Goal: Communication & Community: Answer question/provide support

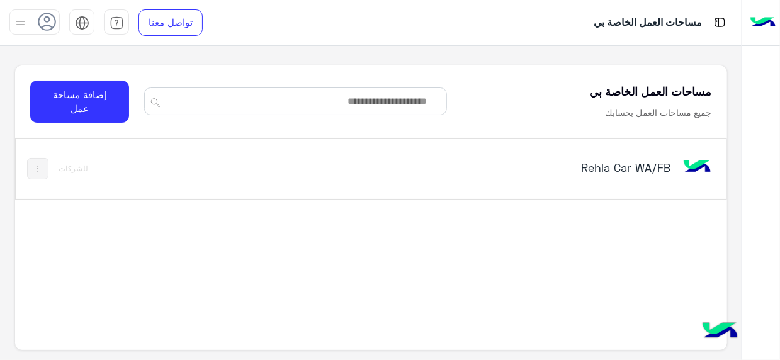
click at [636, 164] on h5 "Rehla Car WA/FB" at bounding box center [546, 167] width 247 height 15
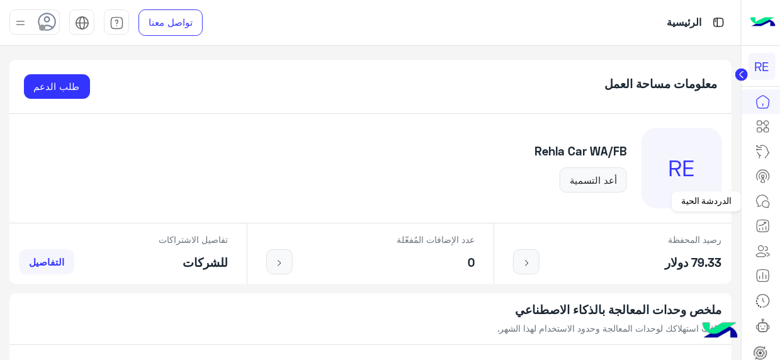
click at [769, 203] on icon at bounding box center [765, 204] width 7 height 7
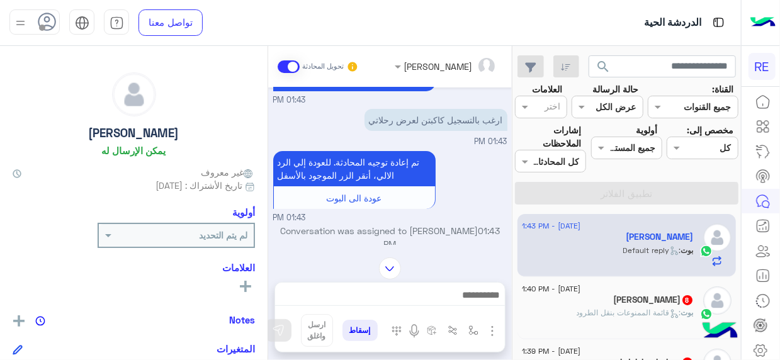
scroll to position [111, 0]
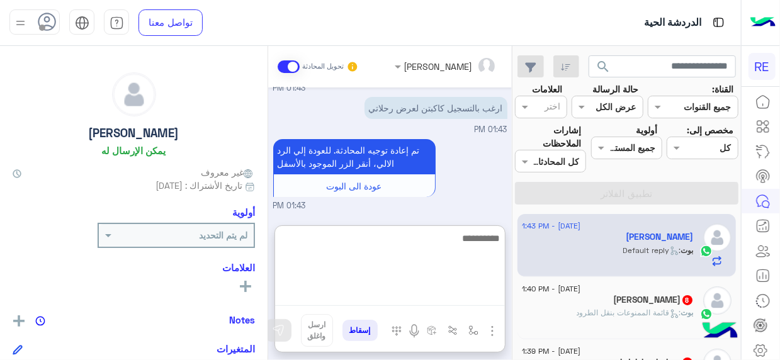
click at [473, 291] on textarea at bounding box center [390, 268] width 230 height 76
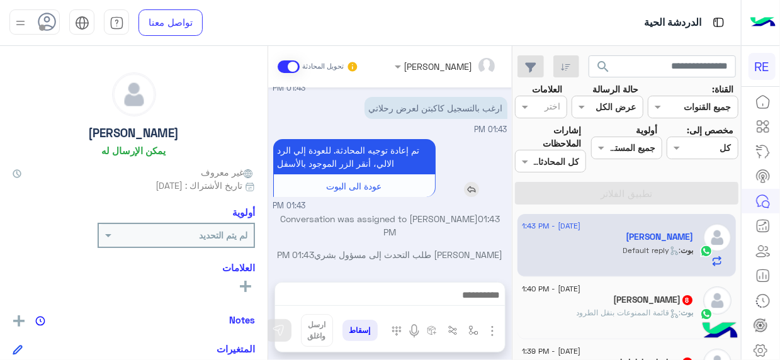
click at [494, 178] on div "تم إعادة توجيه المحادثة. للعودة إلي الرد الالي، أنقر الزر الموجود بالأسفل عودة …" at bounding box center [390, 168] width 234 height 58
click at [616, 291] on div "[DATE] - 1:40 PM" at bounding box center [608, 290] width 172 height 8
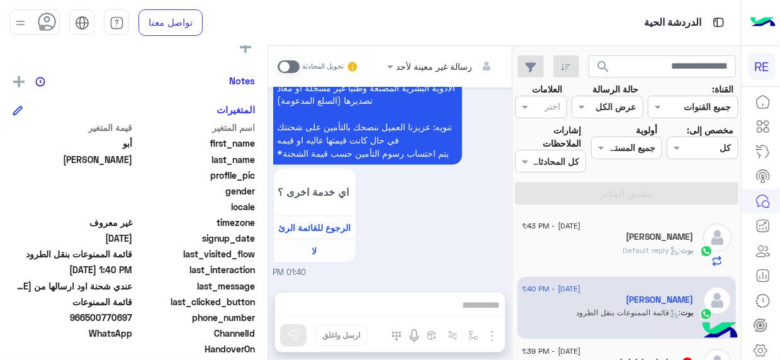
scroll to position [247, 0]
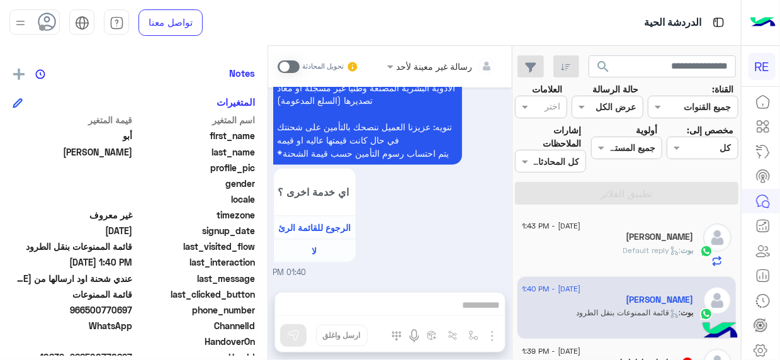
drag, startPoint x: 88, startPoint y: 310, endPoint x: 133, endPoint y: 311, distance: 44.7
click at [133, 311] on span "966500770697" at bounding box center [73, 309] width 120 height 13
copy span "500770697"
click at [514, 225] on div "26 August - 1:43 PM مشاري الحربي بوت : Default reply 26 August - 1:40 PM أبو أح…" at bounding box center [626, 287] width 229 height 155
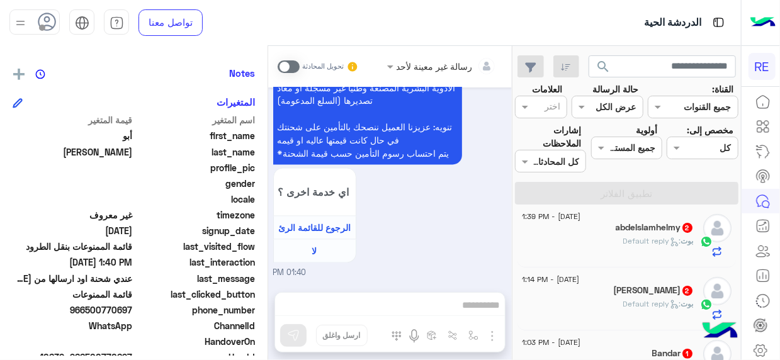
scroll to position [157, 0]
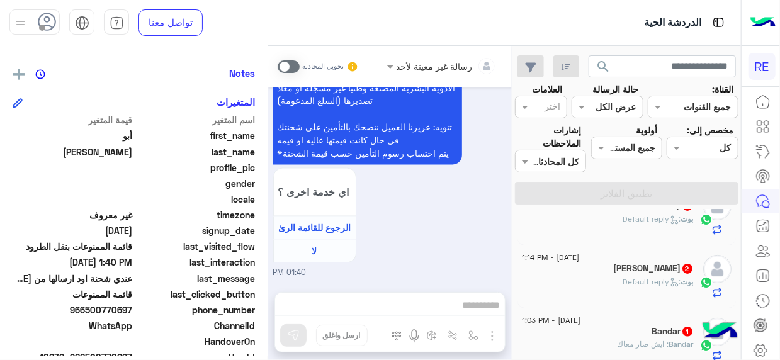
click at [619, 228] on div "بوت : Default reply" at bounding box center [608, 224] width 172 height 22
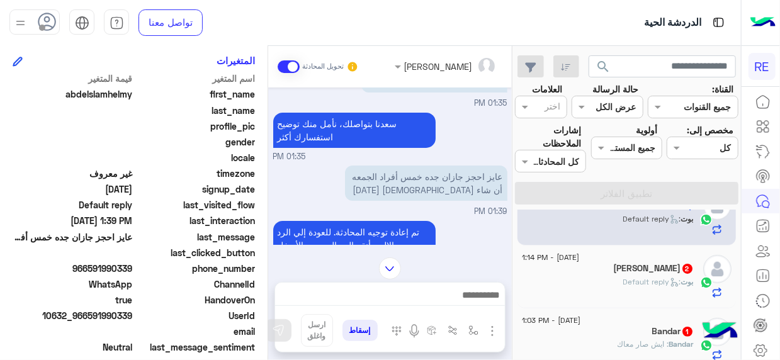
scroll to position [45, 0]
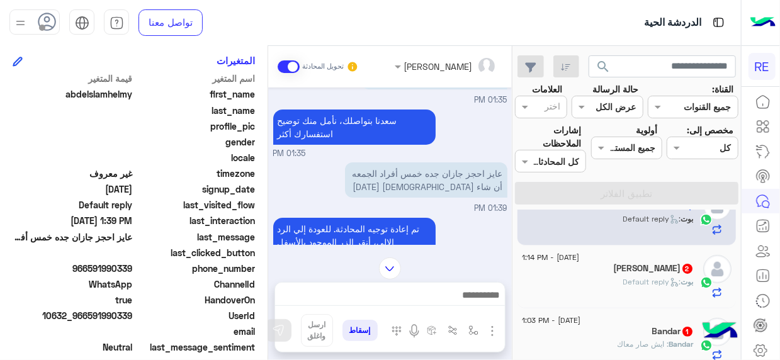
drag, startPoint x: 90, startPoint y: 310, endPoint x: 134, endPoint y: 317, distance: 44.6
click at [133, 317] on span "10632_966591990339" at bounding box center [73, 315] width 120 height 13
copy span "591990339"
click at [574, 277] on div "بوت : Default reply" at bounding box center [608, 287] width 172 height 22
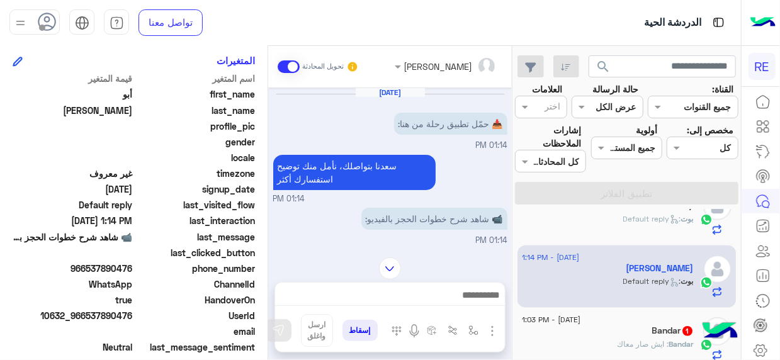
click at [662, 339] on span ": ايش صار معاك" at bounding box center [644, 343] width 52 height 9
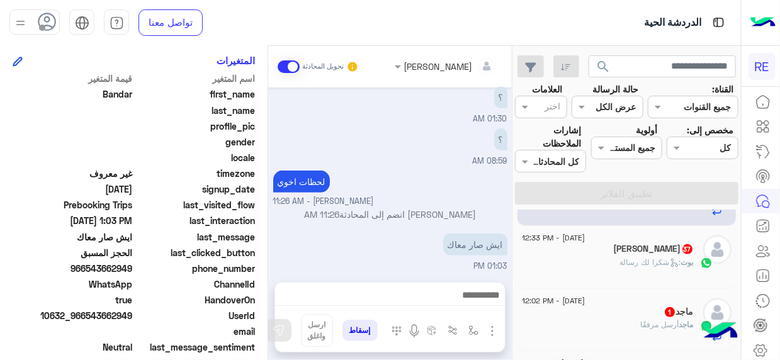
scroll to position [315, 0]
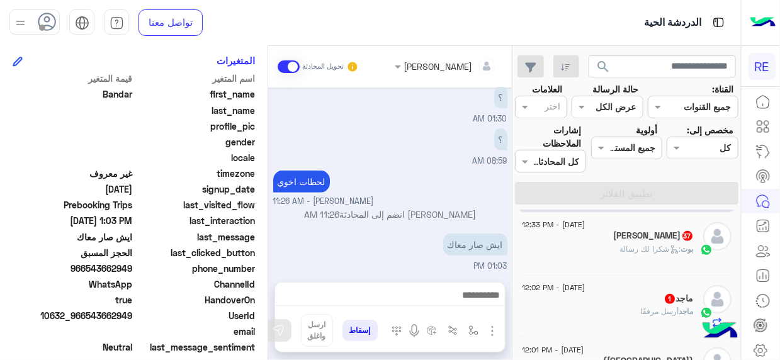
click at [620, 237] on div "ابو رافي 37" at bounding box center [608, 236] width 172 height 13
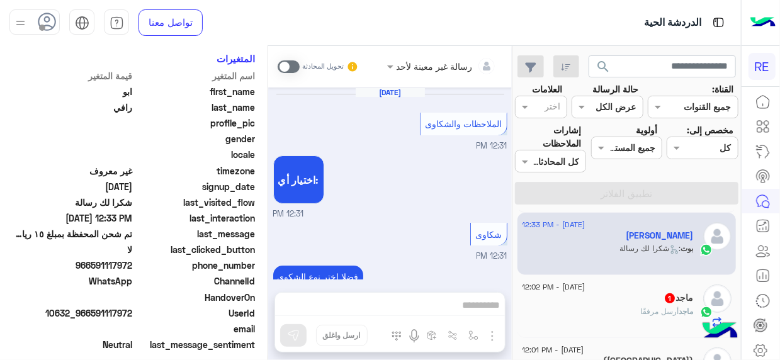
scroll to position [720, 0]
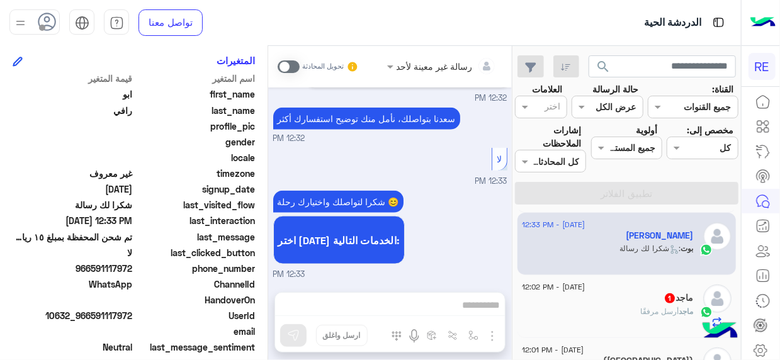
click at [512, 256] on mat-drawer-container "search القناة: القناه جميع القنوات حالة الرسالة القناه عرض الكل العلامات اختر م…" at bounding box center [370, 205] width 741 height 319
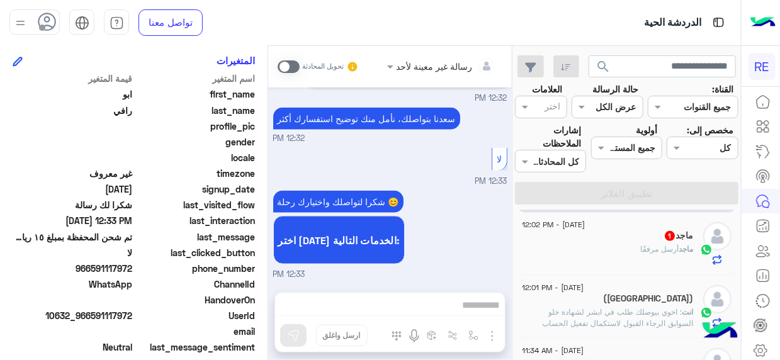
click at [444, 259] on div "شكرا لتواصلك واختيارك رحلة 😊 اختر احد الخدمات التالية: 12:33 PM" at bounding box center [390, 234] width 234 height 93
click at [609, 247] on div "ماجد أرسل مرفقًا" at bounding box center [608, 255] width 172 height 22
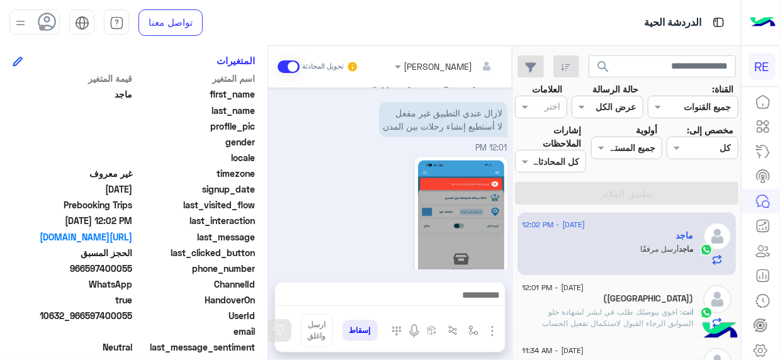
scroll to position [749, 0]
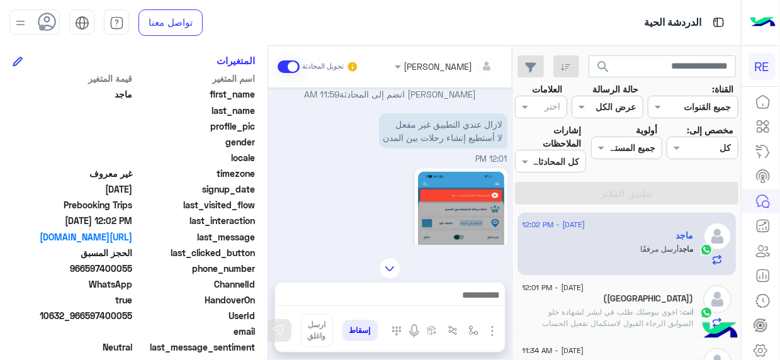
drag, startPoint x: 89, startPoint y: 313, endPoint x: 132, endPoint y: 314, distance: 43.4
click at [132, 314] on span "10632_966597400055" at bounding box center [73, 315] width 120 height 13
copy span "597400055"
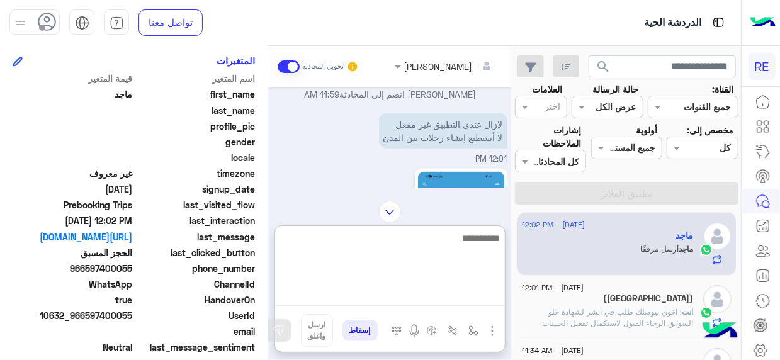
click at [468, 295] on textarea at bounding box center [390, 268] width 230 height 76
type textarea "**********"
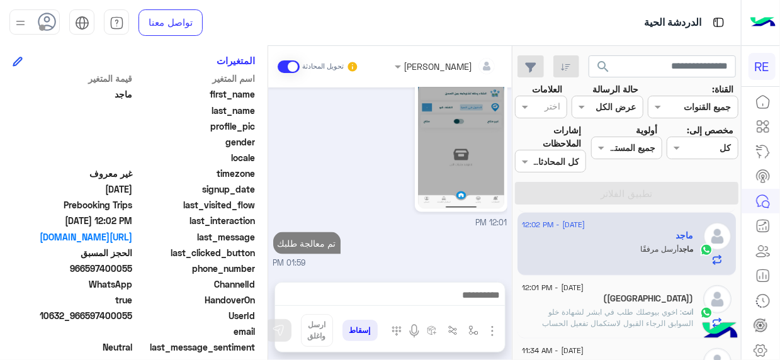
scroll to position [865, 0]
click at [516, 273] on div "26 August - 1:43 PM مشاري الحربي بوت : Default reply 26 August - 1:40 PM أبو أح…" at bounding box center [626, 287] width 229 height 155
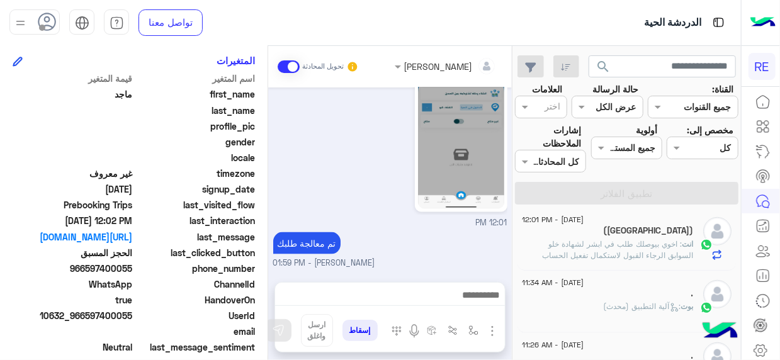
scroll to position [452, 0]
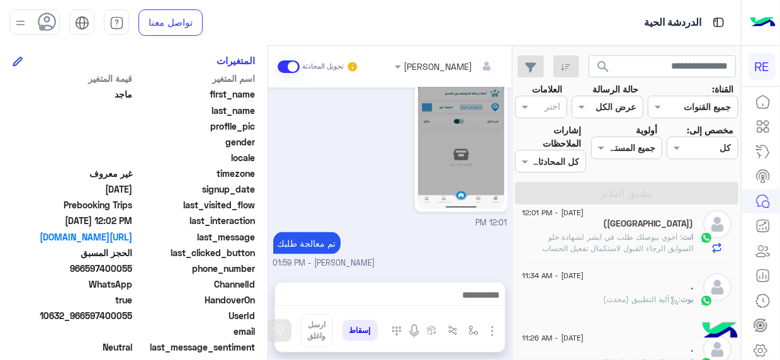
click at [639, 232] on span ": اخوي بيوصلك طلب في ابشر لشهادة خلو السوابق الرجاء القبول لاستكمال تفعيل الحساب" at bounding box center [618, 242] width 151 height 21
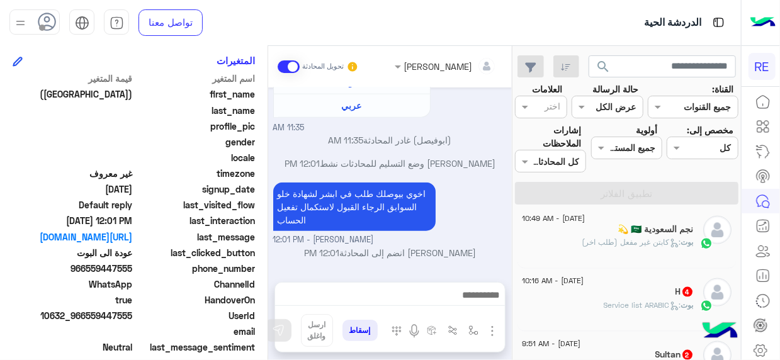
scroll to position [774, 0]
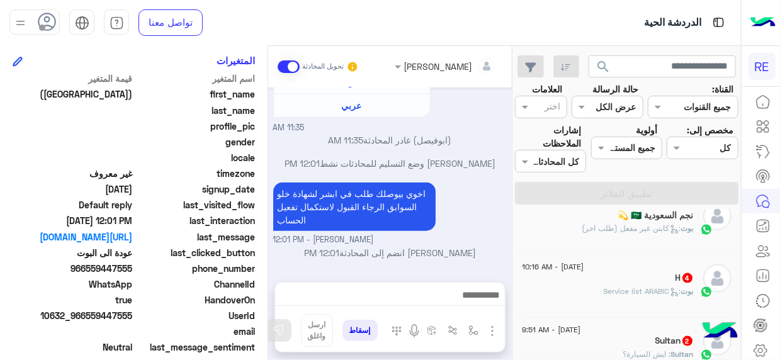
click at [647, 275] on div "H 4" at bounding box center [608, 279] width 172 height 13
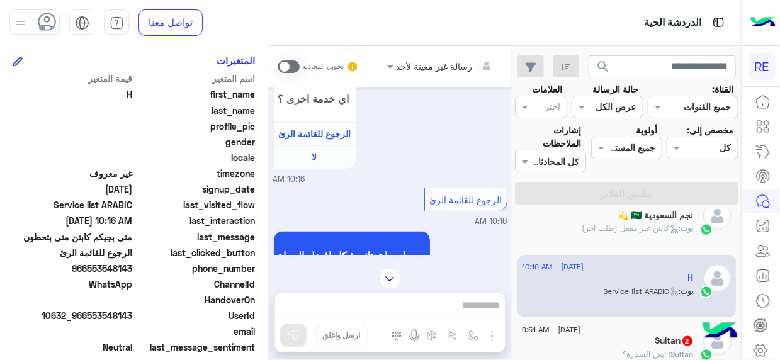
scroll to position [469, 0]
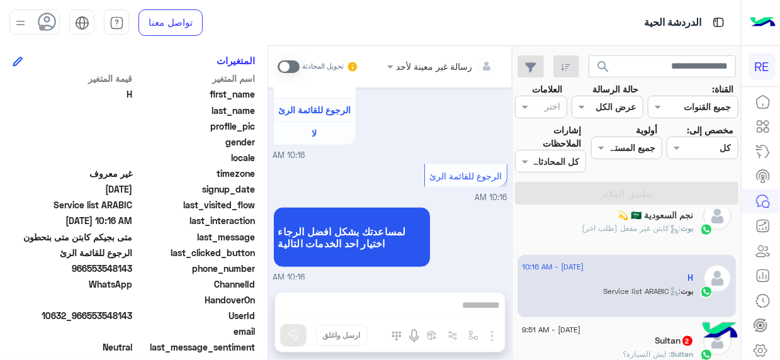
click at [294, 67] on span at bounding box center [289, 66] width 22 height 13
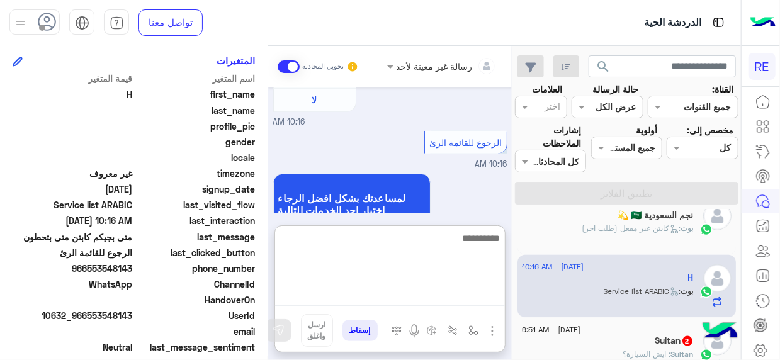
click at [478, 298] on textarea at bounding box center [390, 268] width 230 height 76
type textarea "**********"
click at [479, 247] on textarea "**********" at bounding box center [390, 268] width 230 height 76
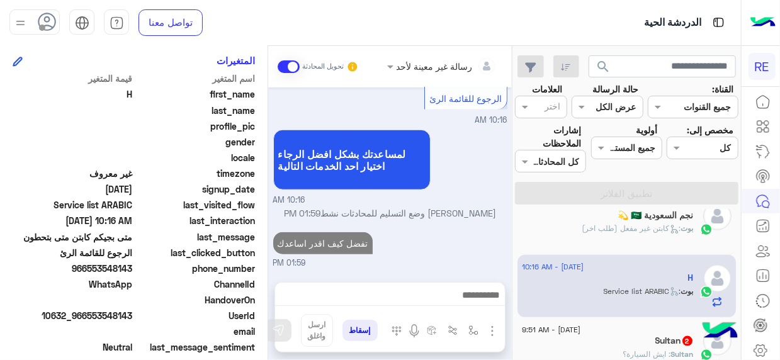
scroll to position [570, 0]
click at [612, 349] on div "Sultan : ايش السيارة؟" at bounding box center [608, 360] width 172 height 22
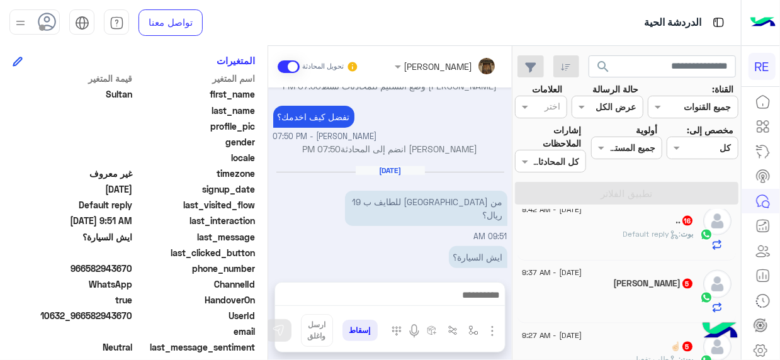
scroll to position [963, 0]
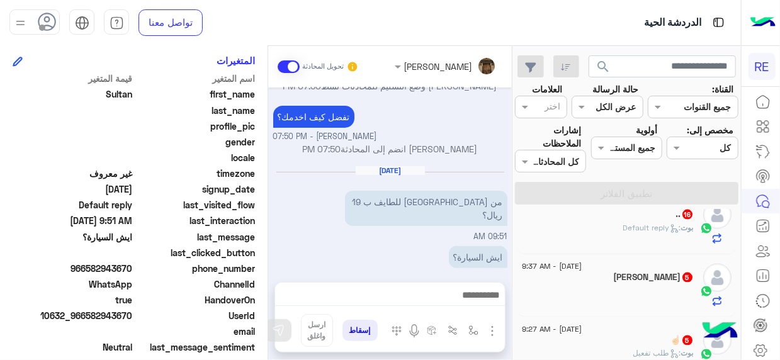
click at [644, 217] on div ".. 16" at bounding box center [608, 215] width 172 height 13
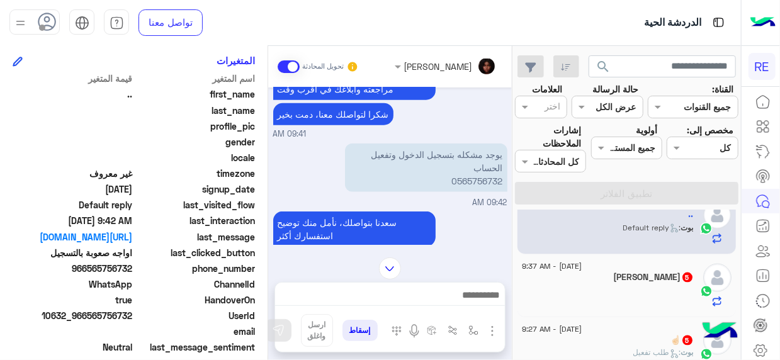
scroll to position [676, 0]
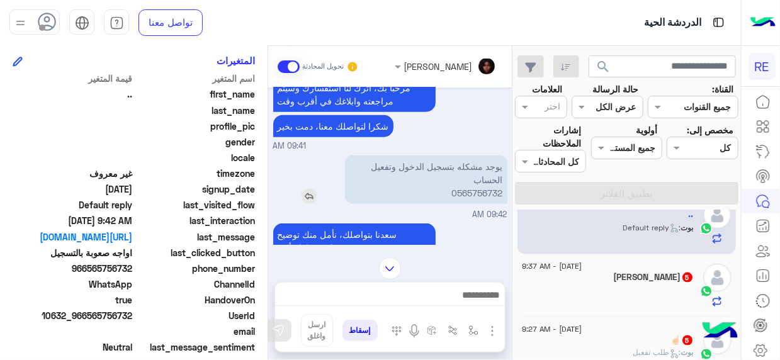
click at [479, 190] on p "يوجد مشكله بتسجيل الدخول وتفعيل الحساب 0565756732" at bounding box center [426, 179] width 162 height 48
copy p "0565756732"
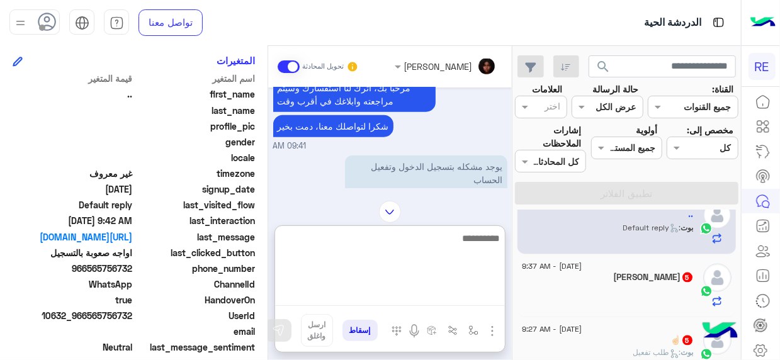
click at [468, 298] on textarea at bounding box center [390, 268] width 230 height 76
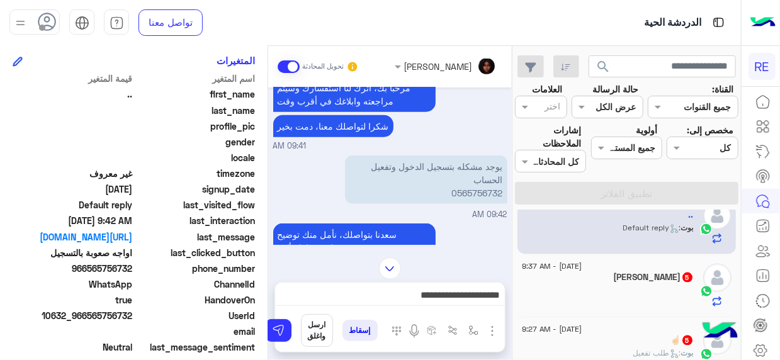
scroll to position [963, 0]
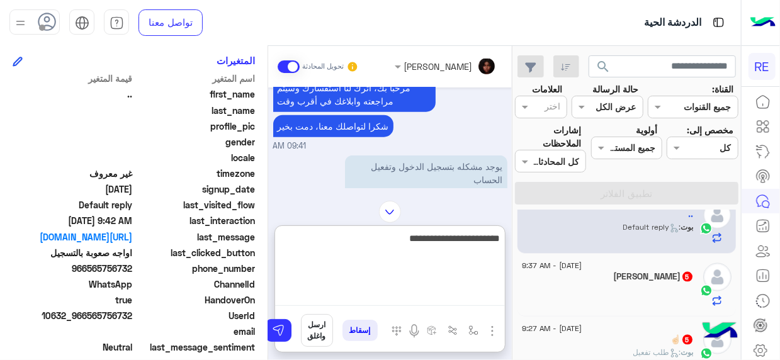
type textarea "**********"
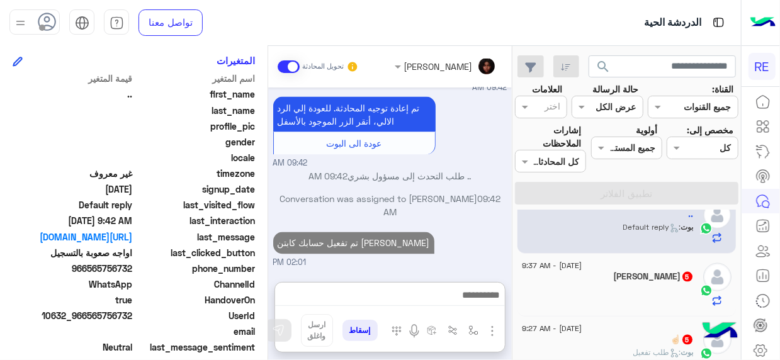
scroll to position [1051, 0]
click at [619, 276] on div "أبو عبدالرحمن 5" at bounding box center [608, 277] width 172 height 13
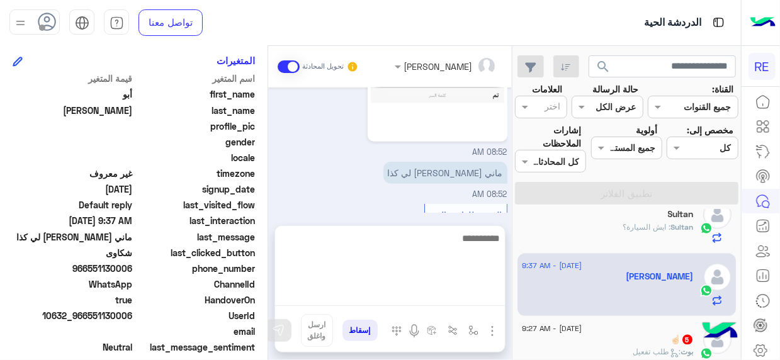
scroll to position [454, 0]
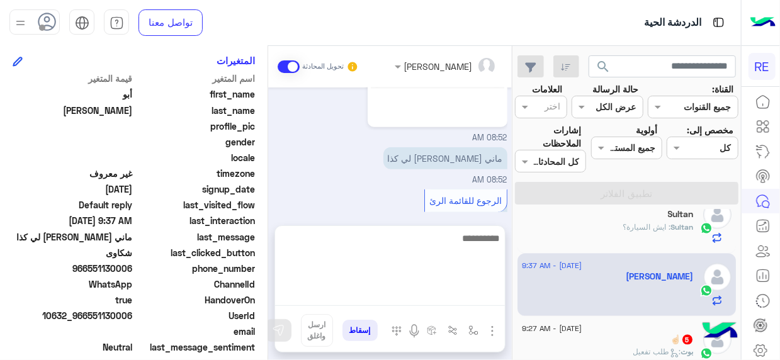
click at [473, 293] on textarea at bounding box center [390, 268] width 230 height 76
type textarea "**********"
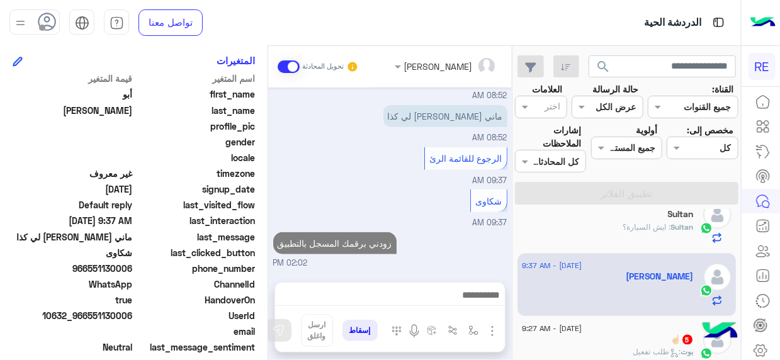
scroll to position [507, 0]
click at [582, 323] on span "26 August - 9:27 AM" at bounding box center [552, 328] width 60 height 11
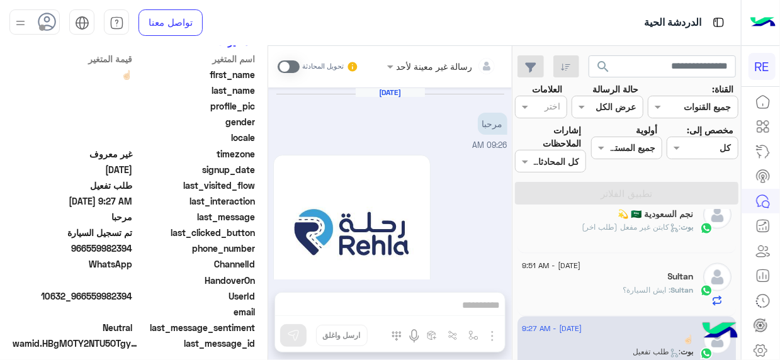
scroll to position [1199, 0]
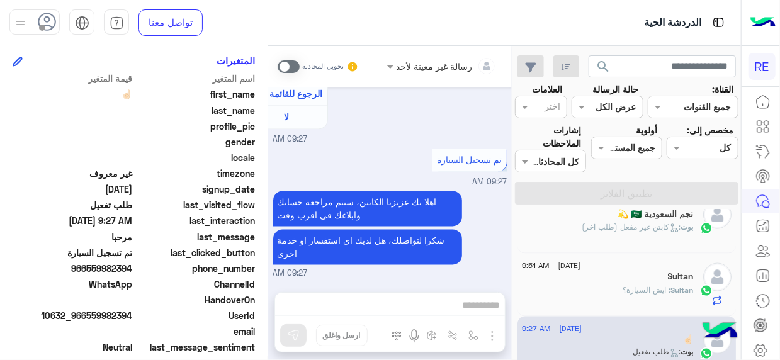
drag, startPoint x: 272, startPoint y: 270, endPoint x: 269, endPoint y: 263, distance: 7.4
click at [269, 263] on div "Aug 26, 2025 مرحبا 09:26 AM اهلًا بك في تطبيق رحلة 👋 Welcome to Rehla 👋 من فضلك…" at bounding box center [390, 184] width 244 height 192
drag, startPoint x: 88, startPoint y: 314, endPoint x: 134, endPoint y: 317, distance: 46.1
click at [133, 317] on span "10632_966559982394" at bounding box center [73, 315] width 120 height 13
copy span "559982394"
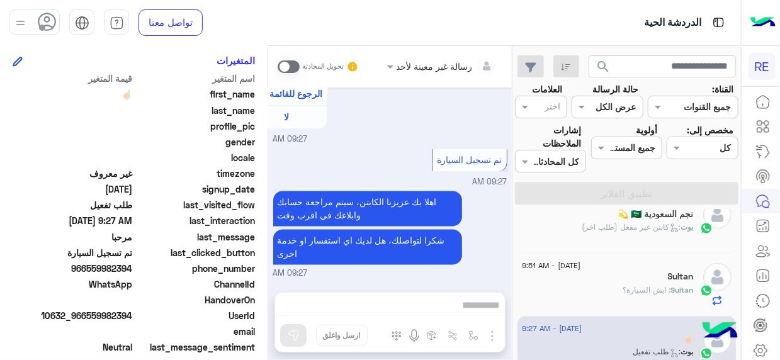
click at [294, 66] on span at bounding box center [289, 66] width 22 height 13
click at [479, 302] on div "رسالة غير معينة لأحد تحويل المحادثة Aug 26, 2025 مرحبا 09:26 AM اهلًا بك في تطب…" at bounding box center [390, 205] width 244 height 319
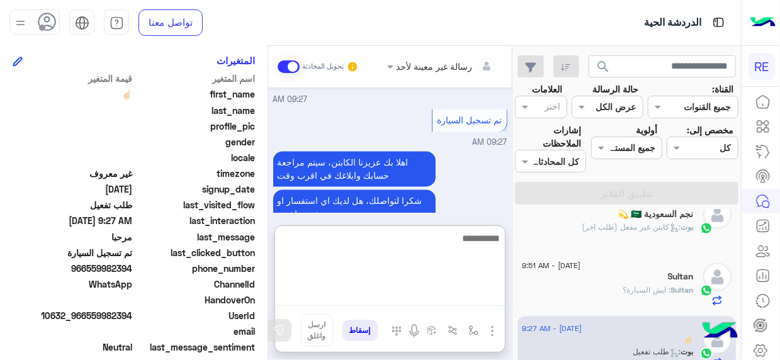
click at [479, 302] on textarea at bounding box center [390, 268] width 230 height 76
type textarea "**********"
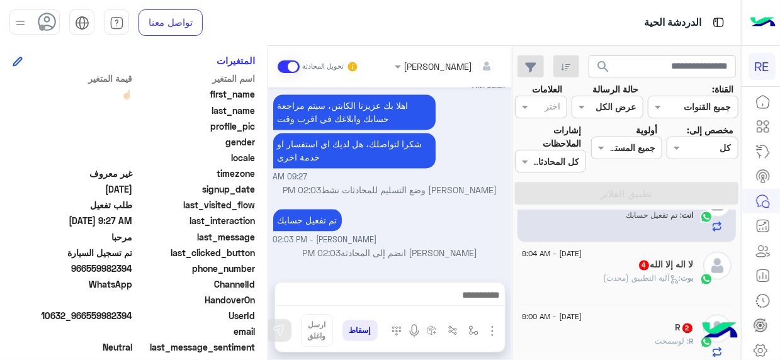
scroll to position [1295, 0]
click at [645, 273] on p "بوت : آلية التطبيق (محدث)" at bounding box center [649, 278] width 90 height 11
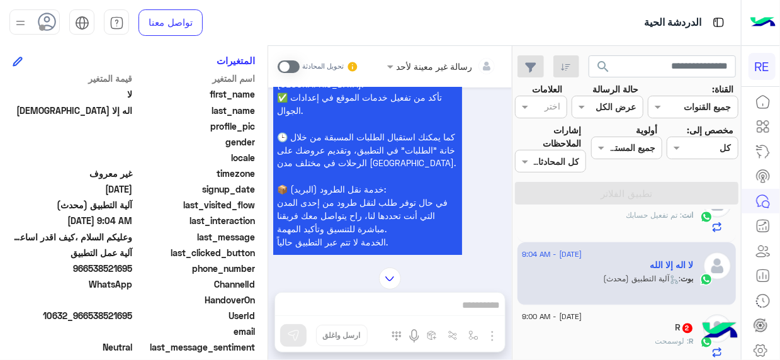
scroll to position [1078, 0]
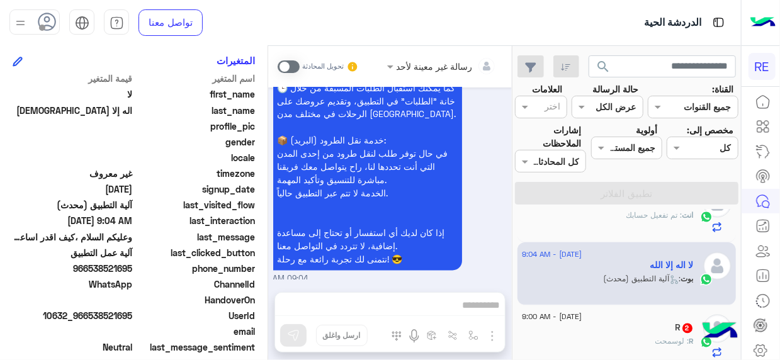
click at [571, 336] on div "R : لوسمحت" at bounding box center [608, 347] width 172 height 22
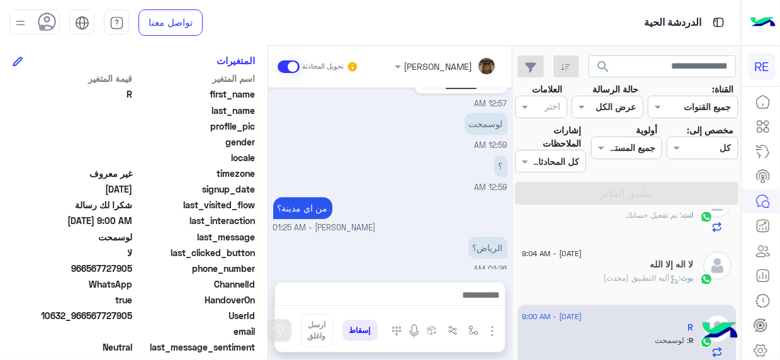
scroll to position [1756, 0]
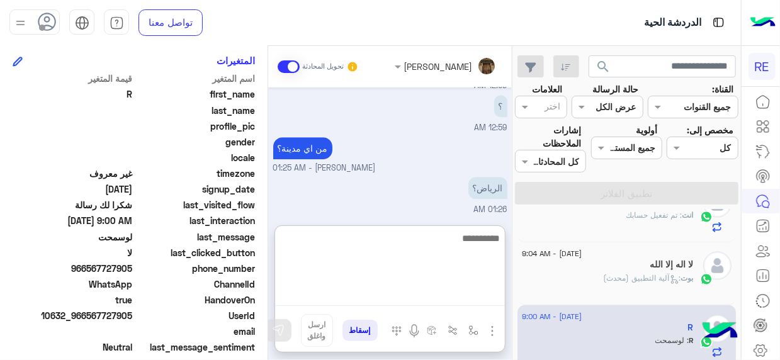
click at [484, 297] on textarea at bounding box center [390, 268] width 230 height 76
type textarea "**********"
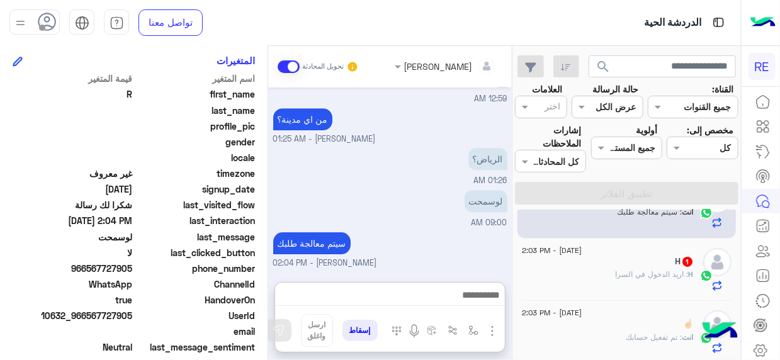
scroll to position [1824, 0]
click at [623, 263] on div "H 1" at bounding box center [608, 262] width 172 height 13
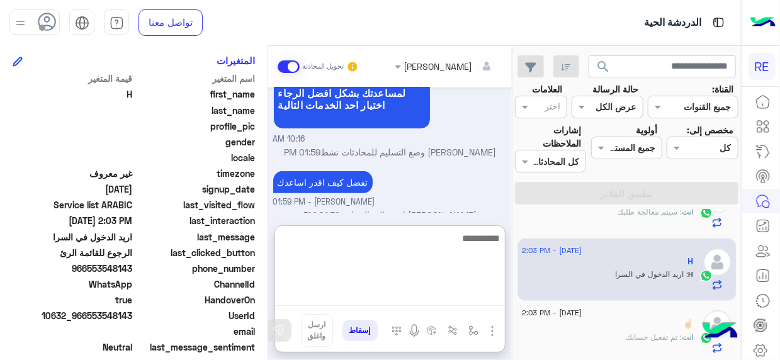
click at [490, 299] on textarea at bounding box center [390, 268] width 230 height 76
type textarea "**********"
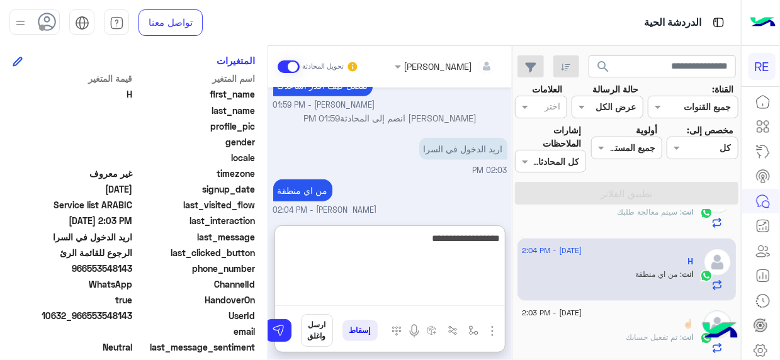
type textarea "**********"
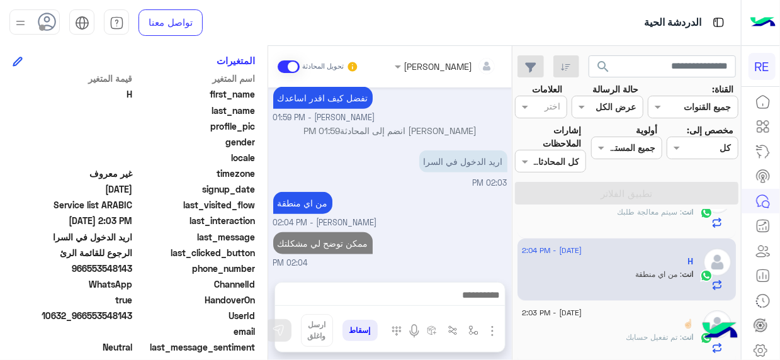
scroll to position [482, 0]
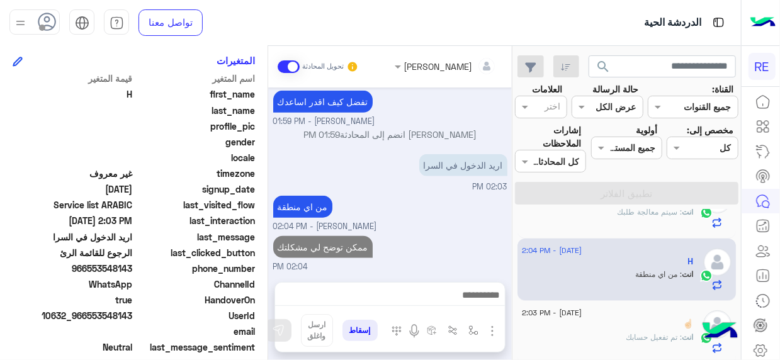
click at [514, 220] on div "26 August - 2:04 PM R انت : سيتم معالجة طلبك 26 August - 2:04 PM H انت : من اي …" at bounding box center [626, 287] width 229 height 155
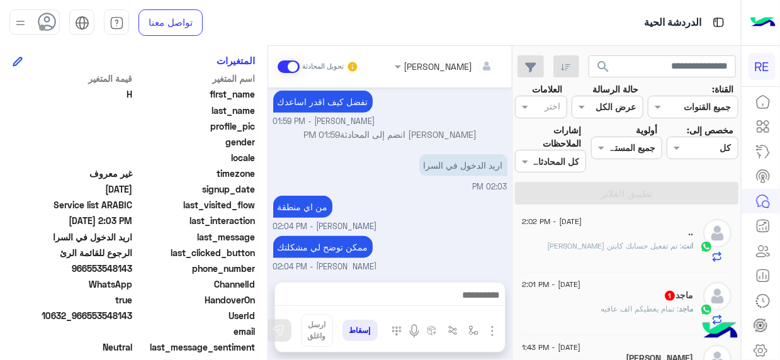
scroll to position [271, 0]
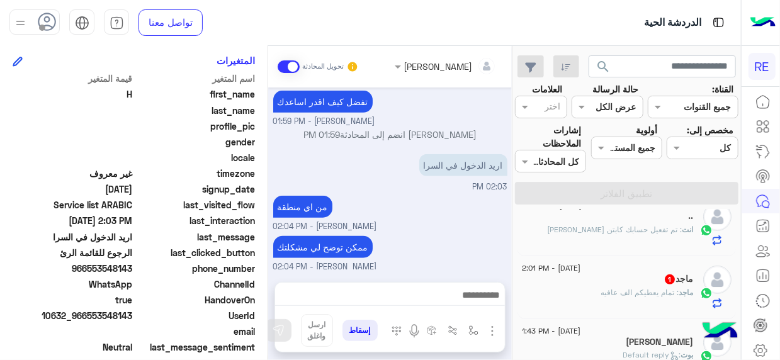
click at [640, 283] on div "ماجد 1" at bounding box center [608, 280] width 172 height 13
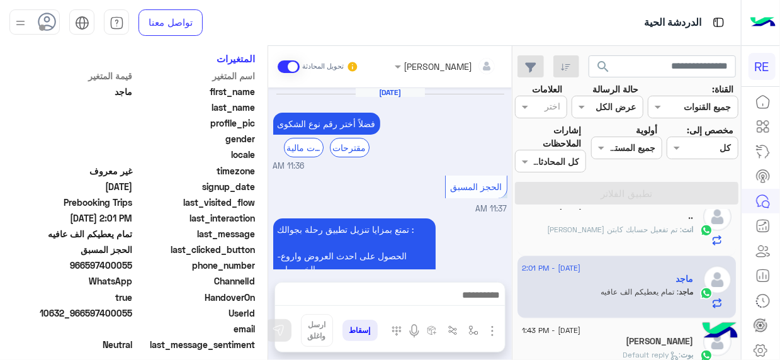
scroll to position [798, 0]
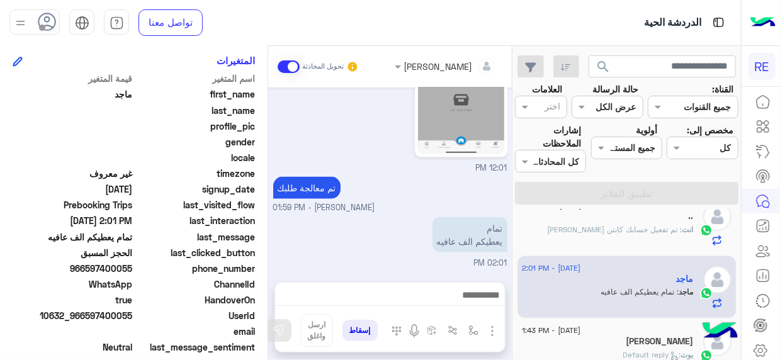
click at [514, 249] on div "26 August - 2:04 PM R انت : سيتم معالجة طلبك 26 August - 2:04 PM H انت : ممكن ت…" at bounding box center [626, 287] width 229 height 155
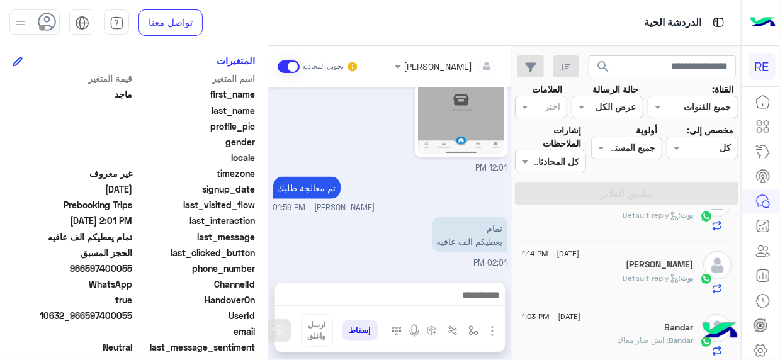
scroll to position [0, 0]
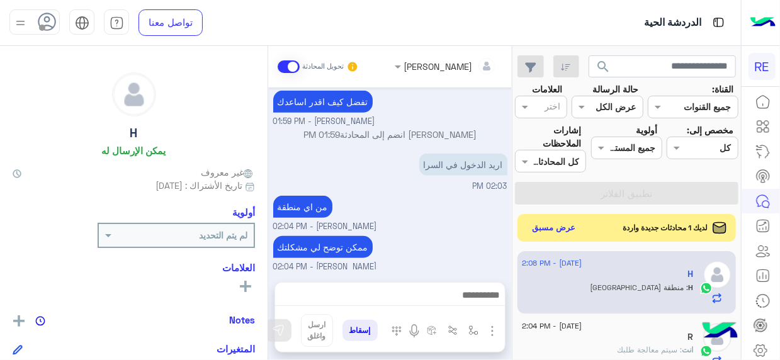
scroll to position [412, 0]
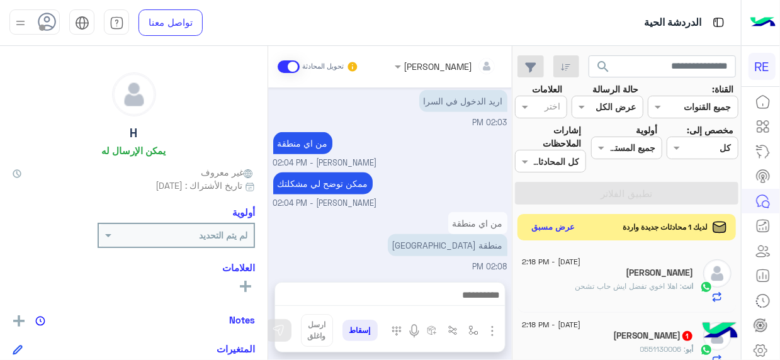
click at [562, 230] on button "عرض مسبق" at bounding box center [553, 227] width 53 height 17
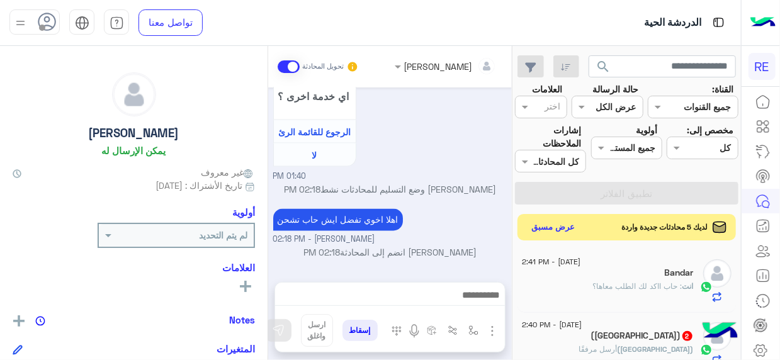
click at [555, 225] on button "عرض مسبق" at bounding box center [553, 227] width 53 height 17
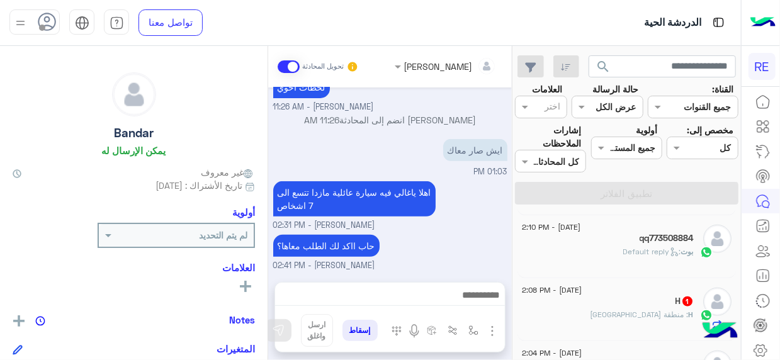
scroll to position [286, 0]
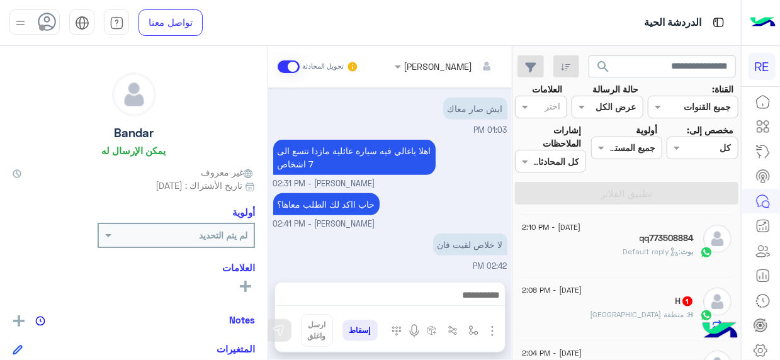
click at [515, 283] on div "[DATE] - 2:43 PM [GEOGRAPHIC_DATA] : لا خلاص لقيت فان [DATE] - 2:41 PM [PERSON_…" at bounding box center [626, 287] width 229 height 155
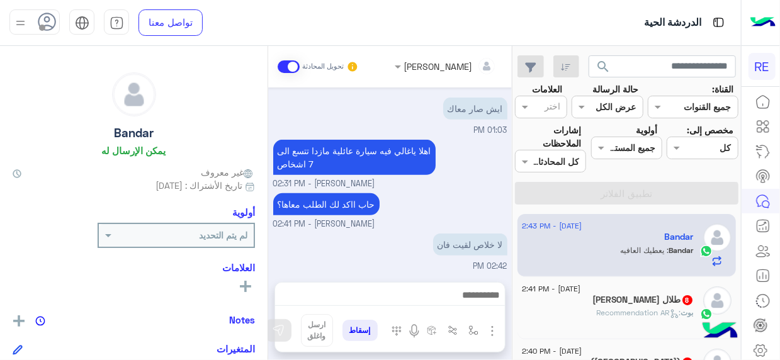
scroll to position [327, 0]
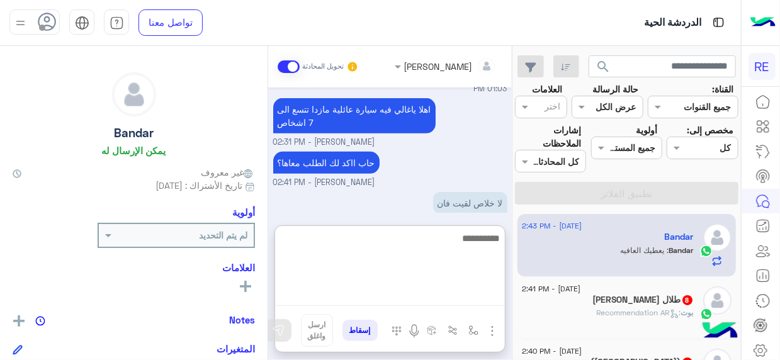
click at [480, 298] on textarea at bounding box center [390, 268] width 230 height 76
type textarea "*"
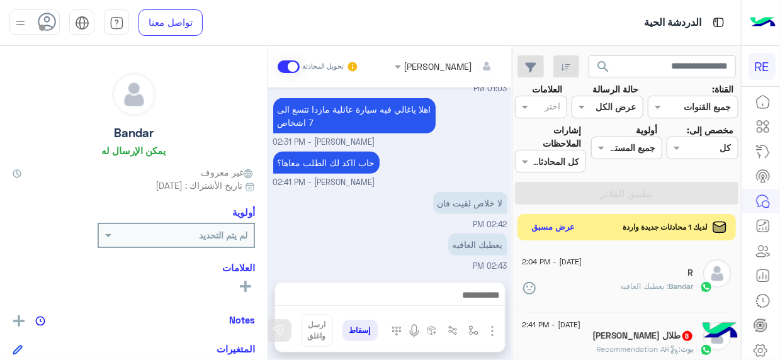
click at [545, 225] on button "عرض مسبق" at bounding box center [553, 227] width 53 height 17
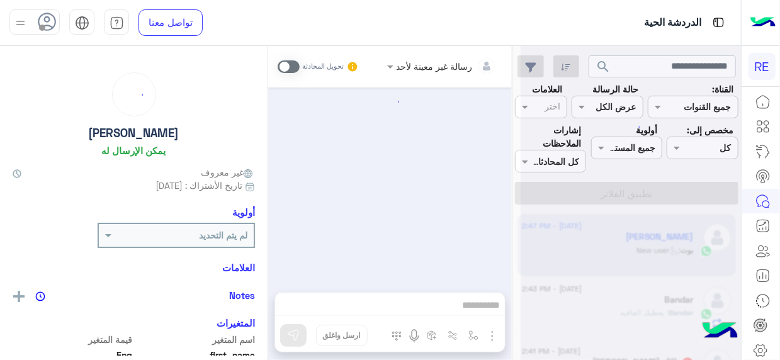
scroll to position [820, 0]
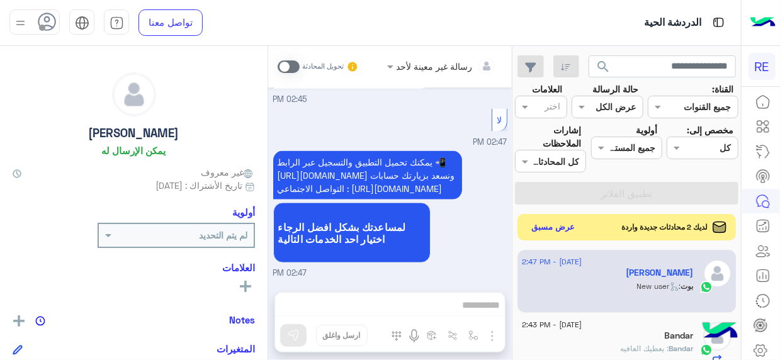
click at [541, 228] on button "عرض مسبق" at bounding box center [553, 227] width 53 height 17
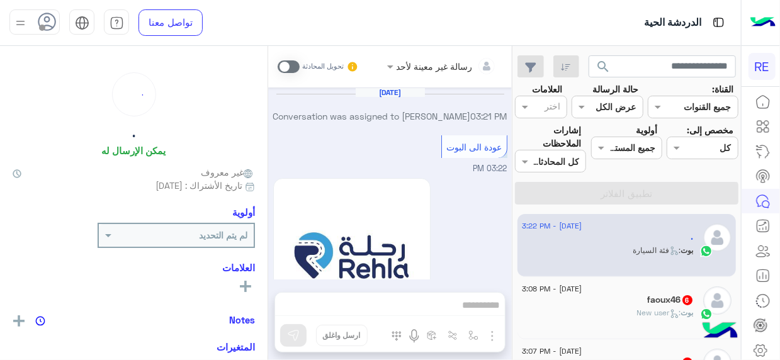
scroll to position [623, 0]
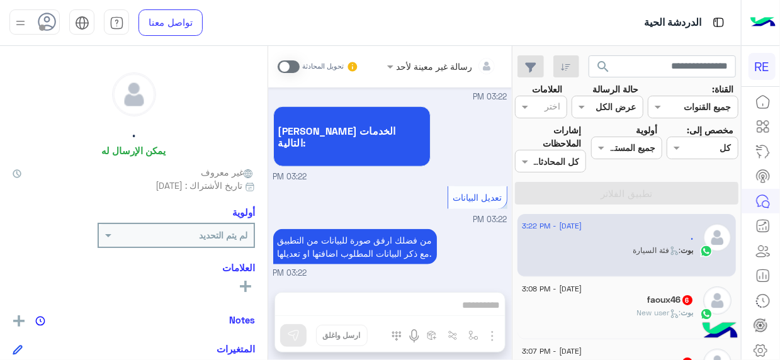
click at [443, 310] on div "رسالة غير معينة لأحد تحويل المحادثة [DATE] Conversation was assigned to [PERSON…" at bounding box center [390, 205] width 244 height 319
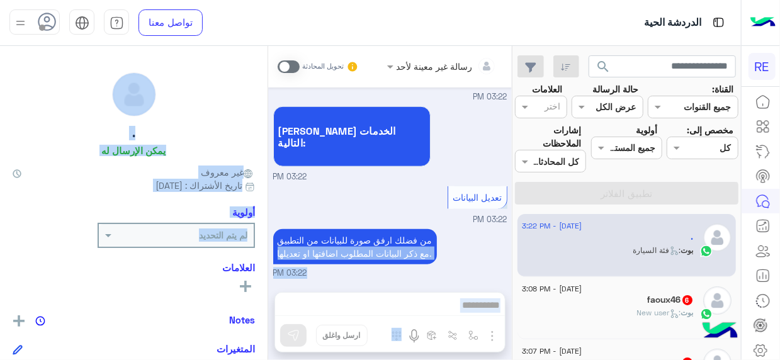
drag, startPoint x: 275, startPoint y: 251, endPoint x: 266, endPoint y: 254, distance: 9.4
click at [266, 254] on mat-drawer-container "رسالة غير معينة لأحد تحويل المحادثة [DATE] Conversation was assigned to [PERSON…" at bounding box center [256, 205] width 512 height 319
click at [437, 308] on div "رسالة غير معينة لأحد تحويل المحادثة [DATE] Conversation was assigned to [PERSON…" at bounding box center [390, 205] width 244 height 319
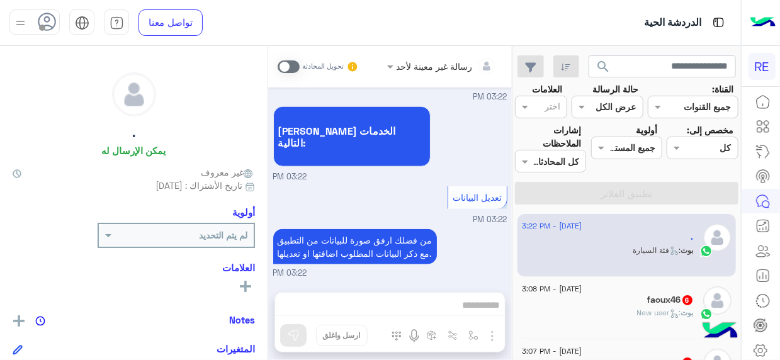
click at [621, 302] on div "faoux46 6" at bounding box center [608, 301] width 172 height 13
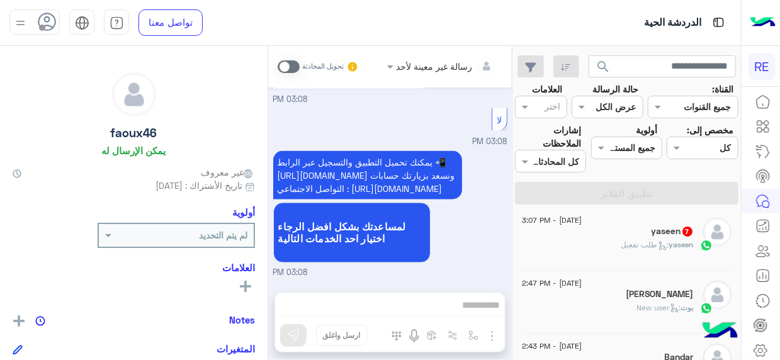
scroll to position [134, 0]
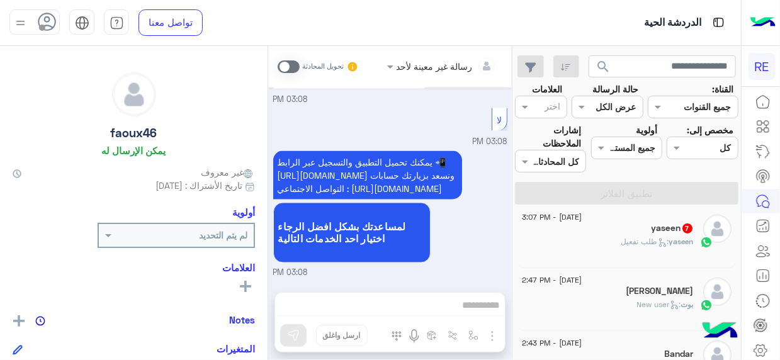
click at [627, 224] on div "yaseen 7" at bounding box center [608, 229] width 172 height 13
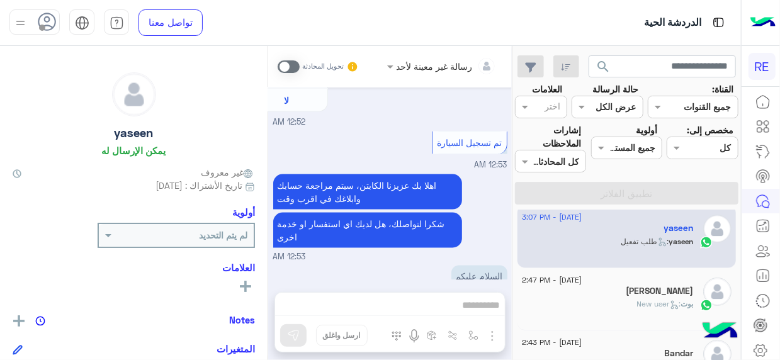
scroll to position [930, 0]
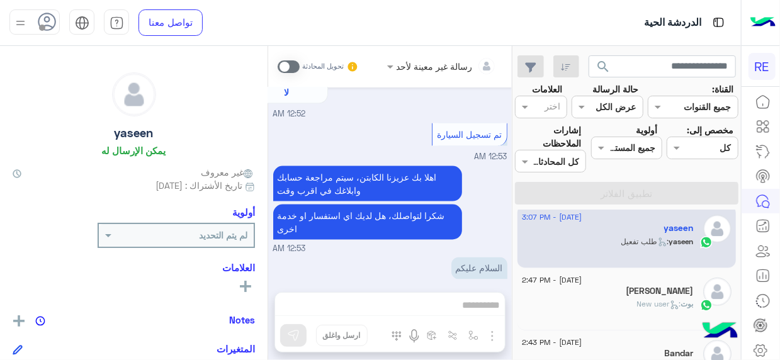
click at [480, 301] on div "رسالة غير معينة لأحد تحويل المحادثة [DATE] سعدنا بتواصلك، نأمل منك توضيح استفسا…" at bounding box center [390, 205] width 244 height 319
click at [298, 69] on span at bounding box center [289, 66] width 22 height 13
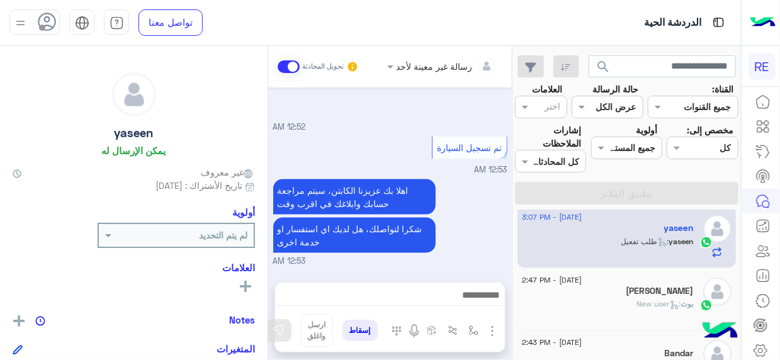
scroll to position [976, 0]
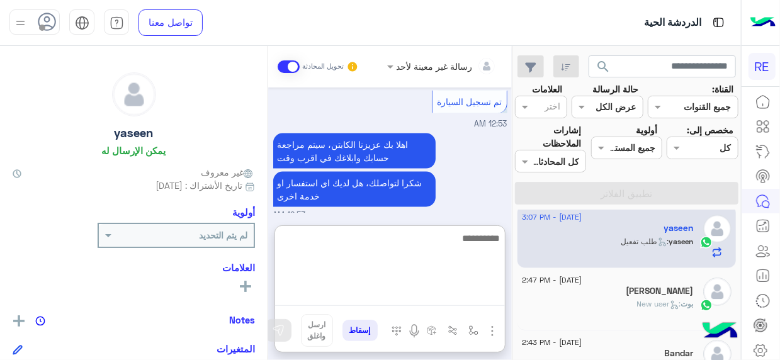
click at [486, 303] on textarea at bounding box center [390, 268] width 230 height 76
type textarea "**********"
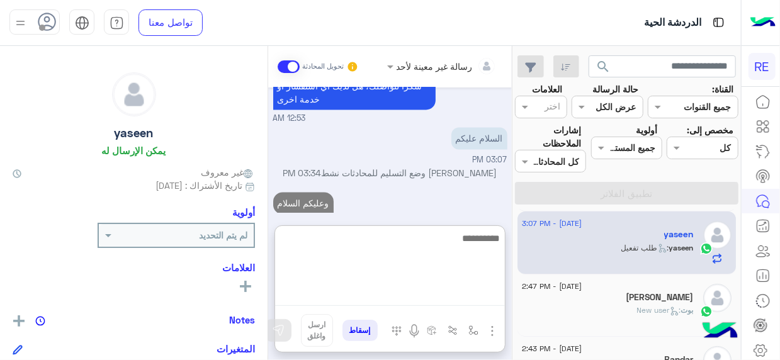
scroll to position [133, 0]
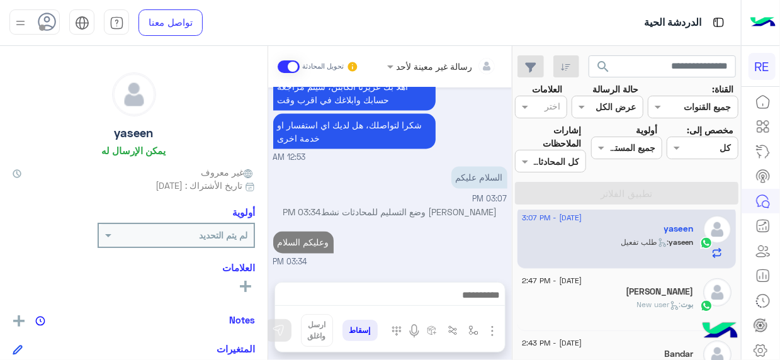
click at [613, 238] on div "yaseen : طلب تفعيل" at bounding box center [608, 248] width 172 height 22
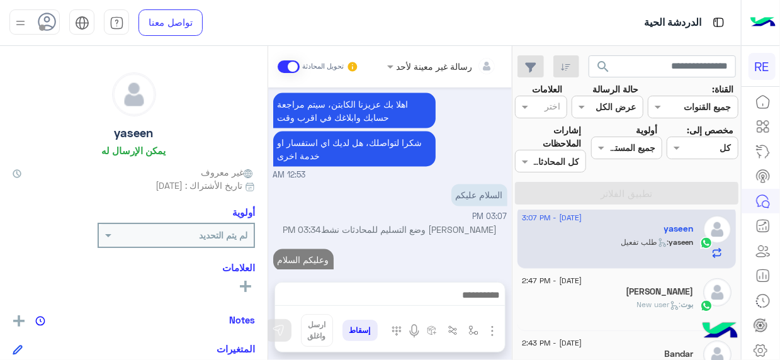
click at [556, 290] on div "[PERSON_NAME]" at bounding box center [608, 292] width 172 height 13
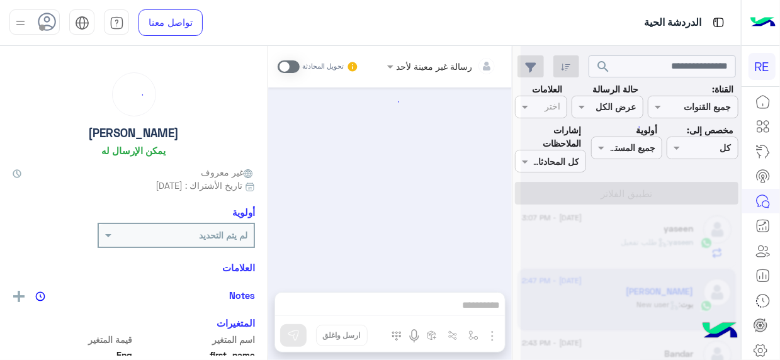
scroll to position [820, 0]
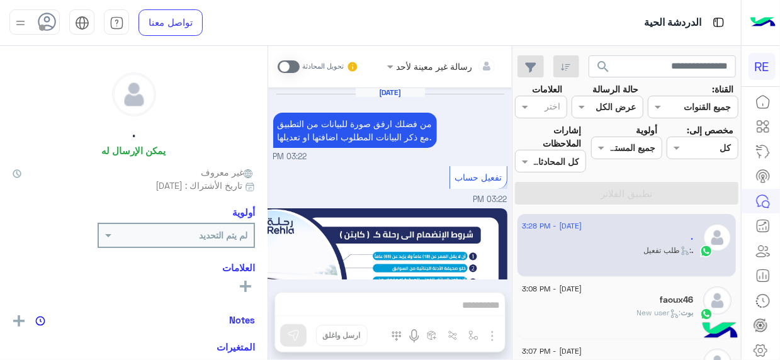
scroll to position [870, 0]
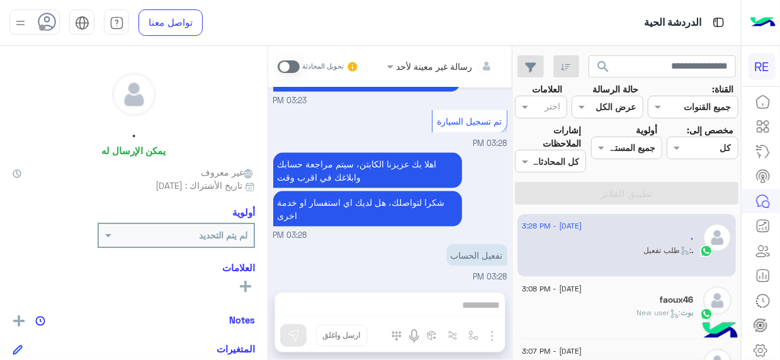
drag, startPoint x: 4, startPoint y: 149, endPoint x: 3, endPoint y: 173, distance: 24.6
click at [3, 173] on div ". يمكن الإرسال له غير معروف تاريخ الأشتراك : 01/16/2023 أولوية لم يتم التحديد ا…" at bounding box center [134, 201] width 268 height 310
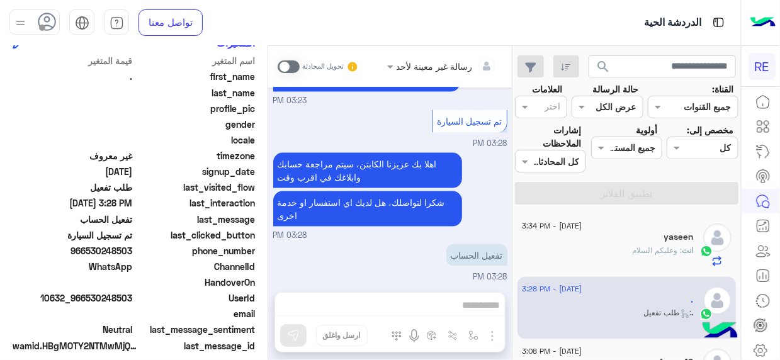
scroll to position [317, 0]
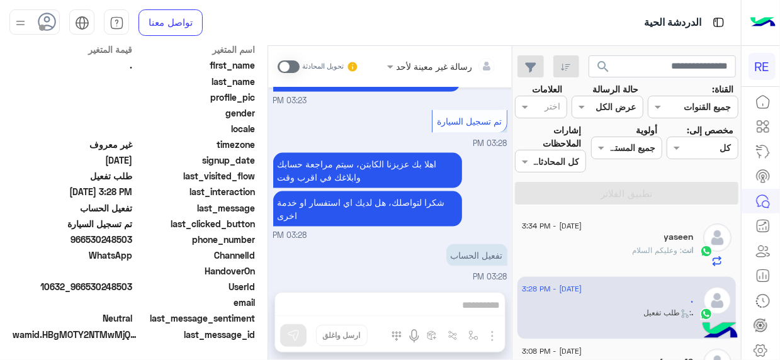
drag, startPoint x: 89, startPoint y: 287, endPoint x: 135, endPoint y: 290, distance: 46.0
click at [135, 290] on div "UserId 10632_966530248503" at bounding box center [134, 288] width 242 height 16
copy span "530248503"
click at [295, 64] on span at bounding box center [289, 66] width 22 height 13
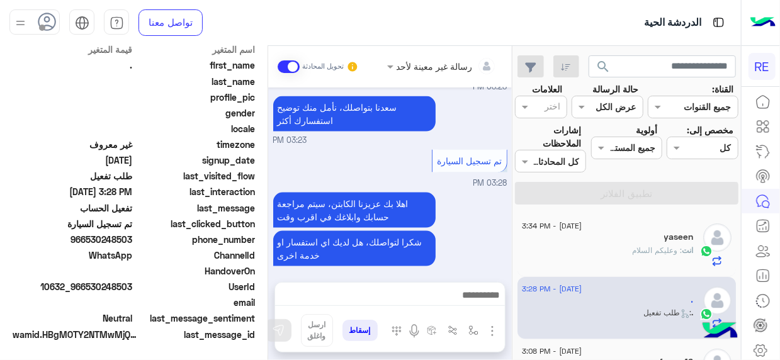
scroll to position [943, 0]
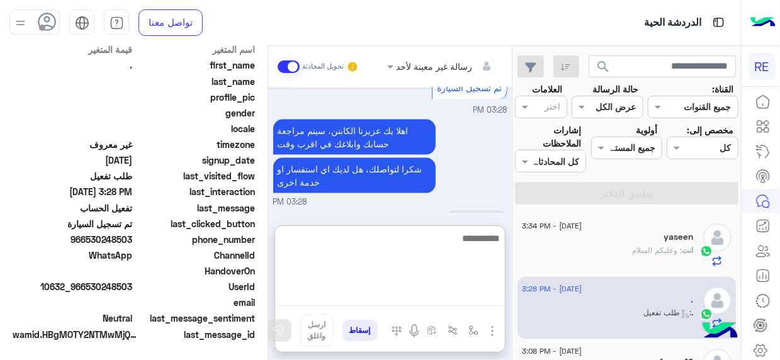
click at [493, 303] on textarea at bounding box center [390, 268] width 230 height 76
type textarea "**********"
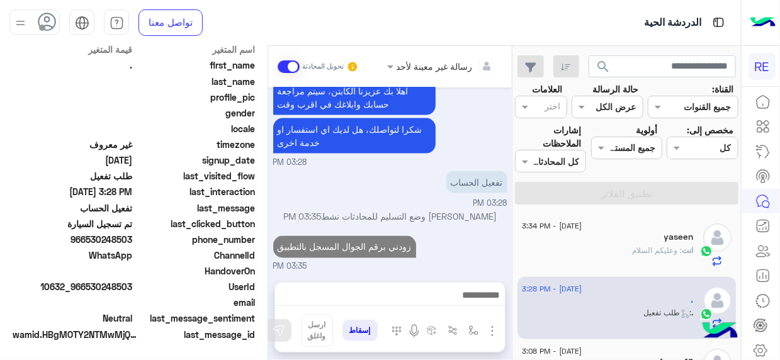
click at [517, 215] on div "26 August - 3:34 PM yaseen انت : وعليكم السلام 26 August - 3:28 PM . . : طلب تف…" at bounding box center [626, 287] width 229 height 155
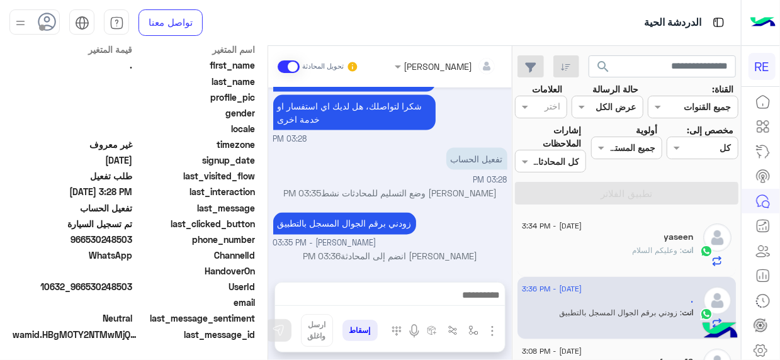
click at [516, 216] on div "26 August - 3:34 PM yaseen انت : وعليكم السلام 26 August - 3:36 PM . انت : زودن…" at bounding box center [626, 287] width 229 height 155
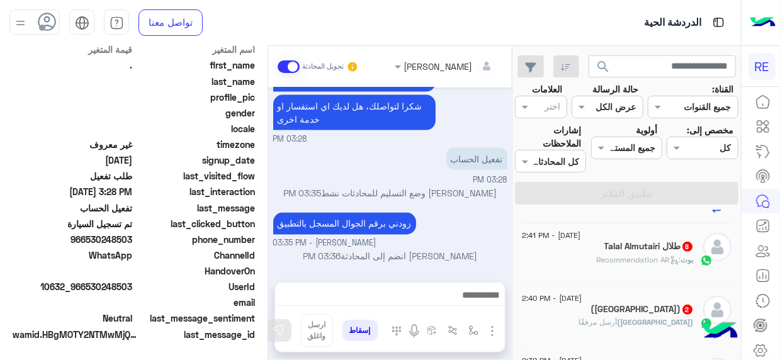
scroll to position [311, 0]
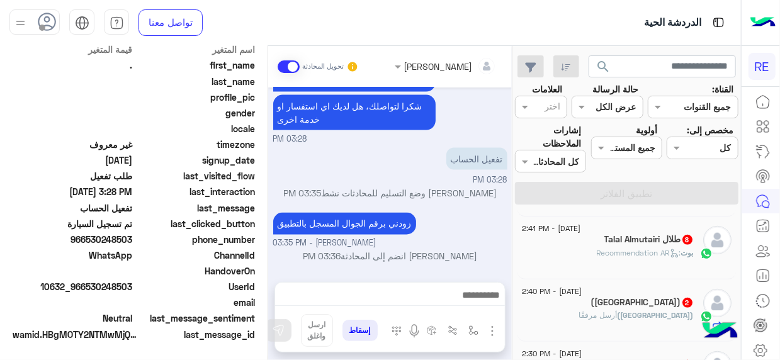
click at [628, 254] on span ": Recommendation AR" at bounding box center [639, 252] width 84 height 9
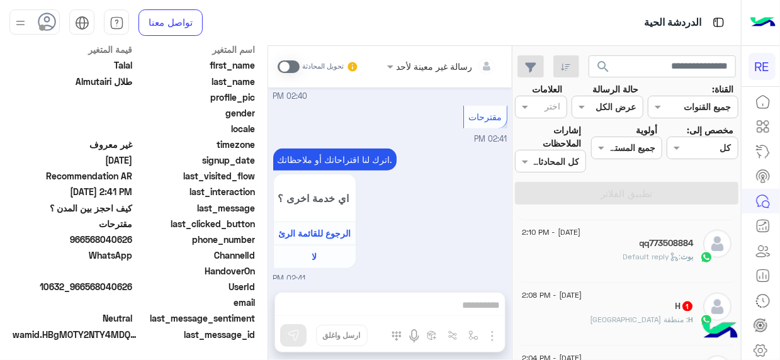
scroll to position [835, 0]
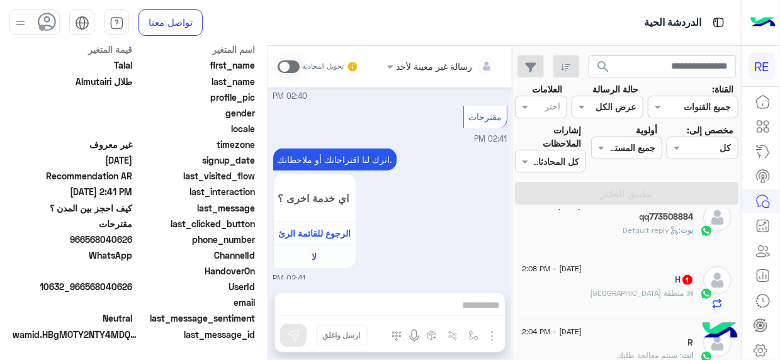
click at [663, 288] on span ": منطقة [GEOGRAPHIC_DATA]" at bounding box center [640, 292] width 98 height 9
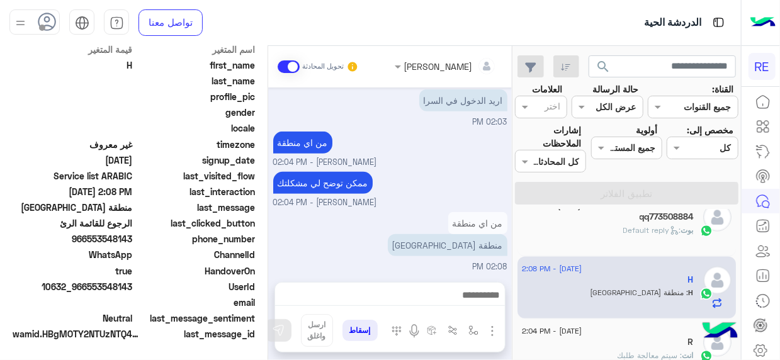
scroll to position [317, 0]
click at [516, 320] on mat-drawer-container "search القناة: القناه جميع القنوات حالة الرسالة القناه عرض الكل العلامات اختر م…" at bounding box center [370, 205] width 741 height 319
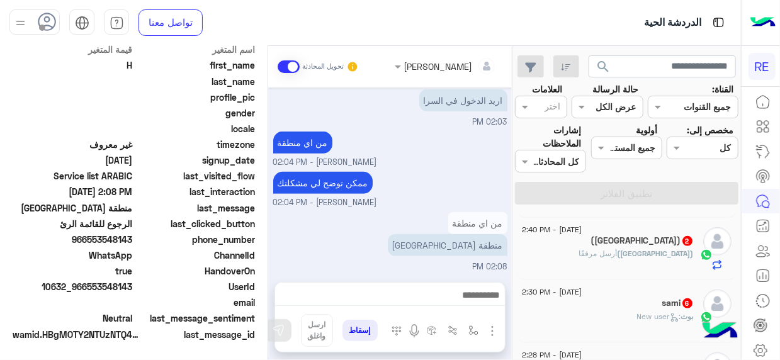
scroll to position [373, 0]
click at [400, 271] on div "Terhal Almodon تحويل المحادثة Aug 26, 2025 نسعد بخدمتك. اي خدمة اخرى ؟ الرجوع ل…" at bounding box center [390, 205] width 244 height 319
click at [613, 312] on div "بوت : New user" at bounding box center [608, 321] width 172 height 22
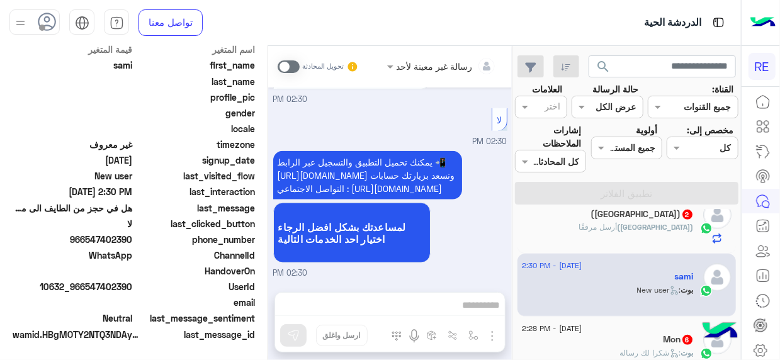
scroll to position [406, 0]
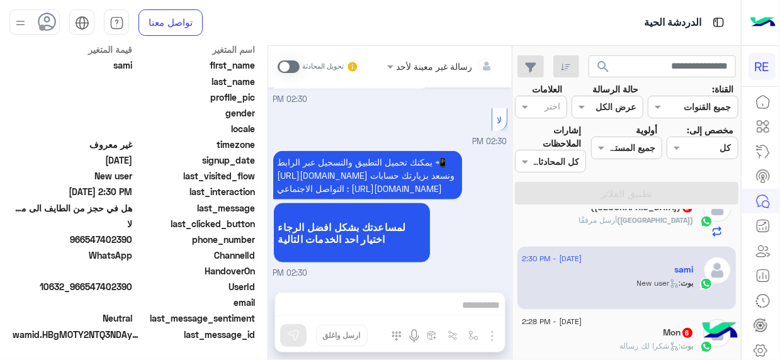
click at [618, 215] on span "أرسل مرفقًا" at bounding box center [598, 219] width 38 height 9
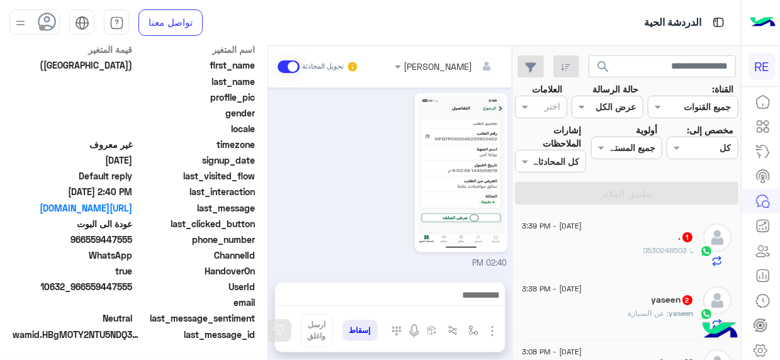
click at [615, 232] on div ". 1" at bounding box center [608, 238] width 172 height 13
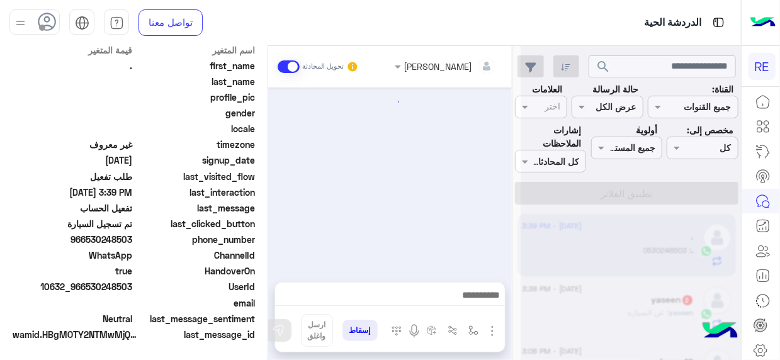
scroll to position [329, 0]
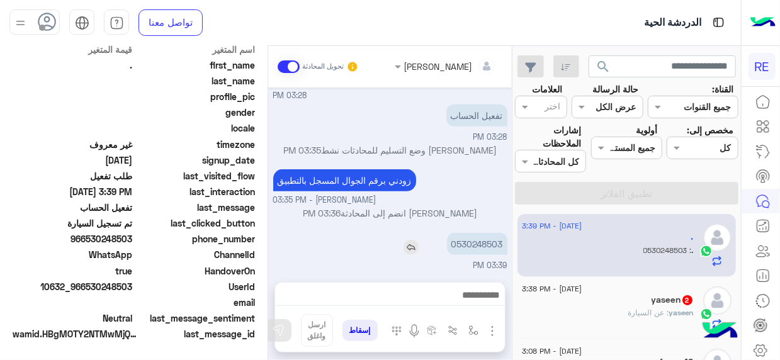
click at [477, 240] on p "0530248503" at bounding box center [477, 244] width 60 height 22
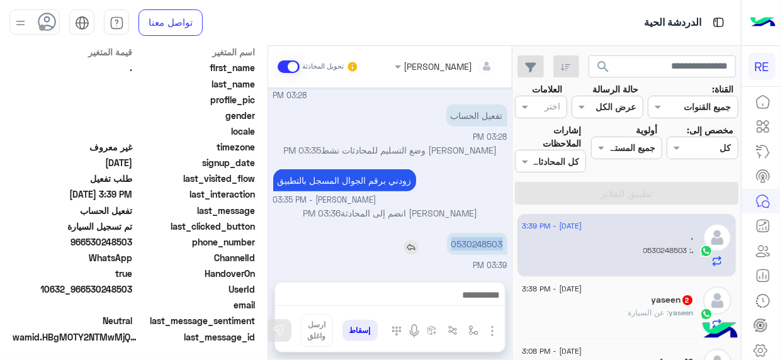
scroll to position [317, 0]
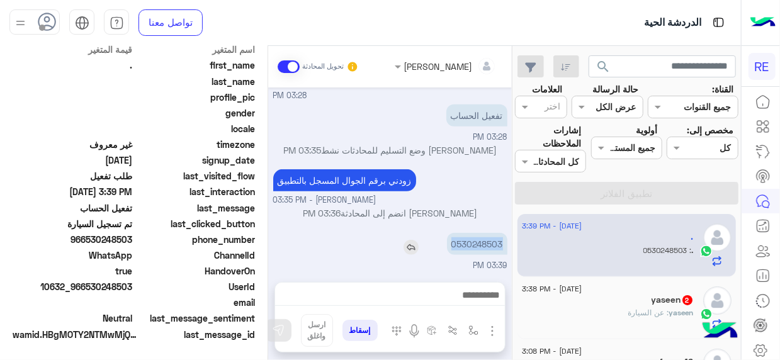
copy p "0530248503"
click at [477, 269] on div "0530248503 03:39 PM" at bounding box center [390, 251] width 234 height 42
drag, startPoint x: 456, startPoint y: 238, endPoint x: 501, endPoint y: 245, distance: 45.9
click at [501, 245] on p "0530248503" at bounding box center [477, 244] width 60 height 22
click at [497, 246] on p "0530248503" at bounding box center [477, 244] width 60 height 22
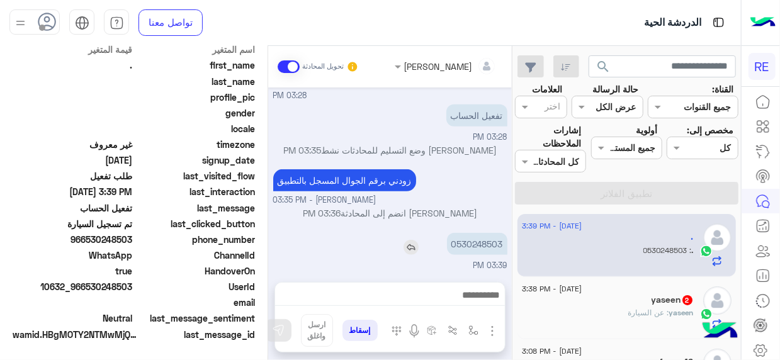
click at [497, 246] on p "0530248503" at bounding box center [477, 244] width 60 height 22
copy p "0530248503"
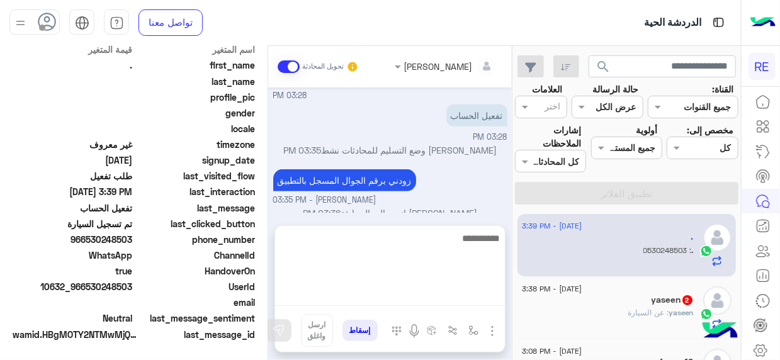
click at [474, 300] on textarea at bounding box center [390, 268] width 230 height 76
type textarea "**********"
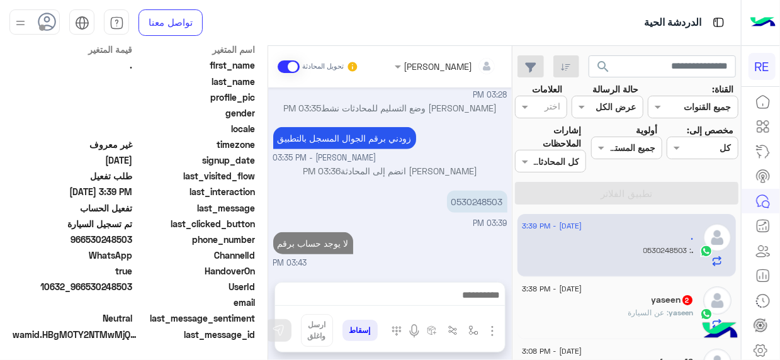
scroll to position [397, 0]
click at [621, 315] on div "yaseen : عن السيارة" at bounding box center [608, 318] width 172 height 22
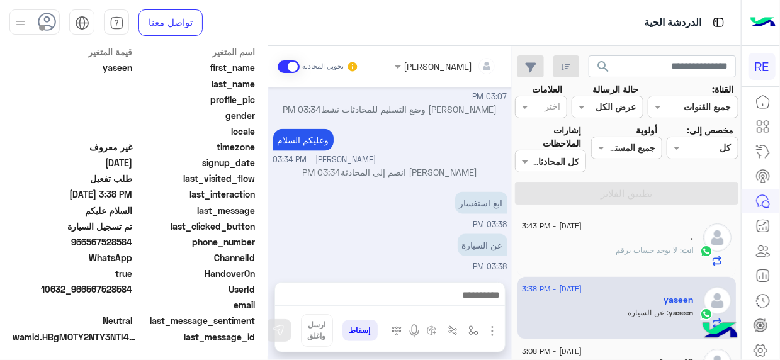
scroll to position [317, 0]
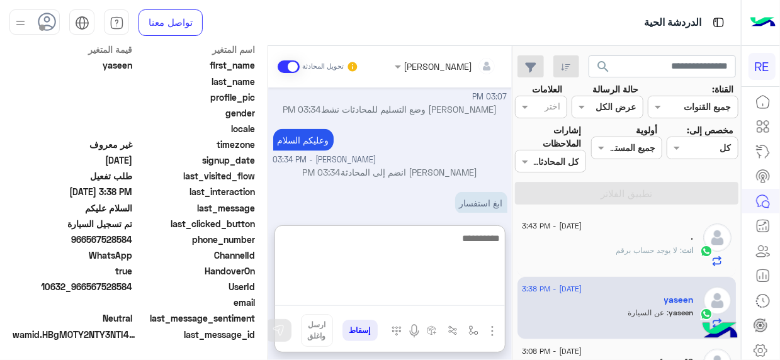
click at [482, 293] on textarea at bounding box center [390, 268] width 230 height 76
type textarea "****"
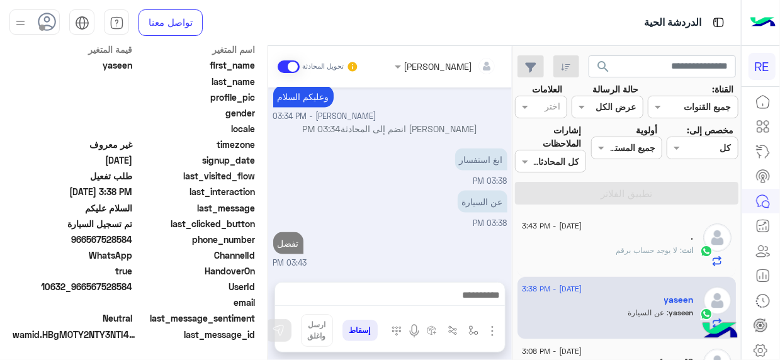
scroll to position [820, 0]
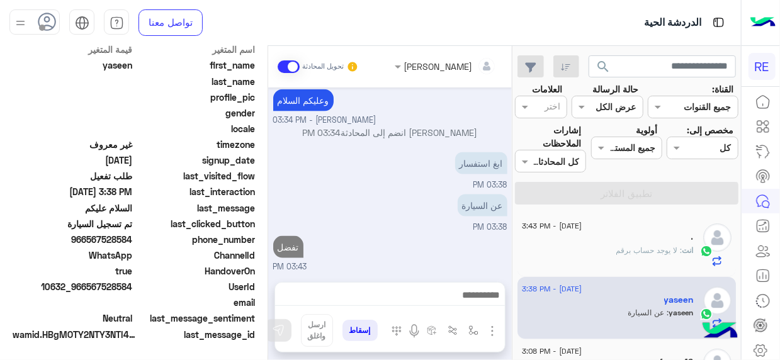
click at [516, 216] on mat-drawer-container "search القناة: القناه جميع القنوات حالة الرسالة القناه عرض الكل العلامات اختر م…" at bounding box center [370, 205] width 741 height 319
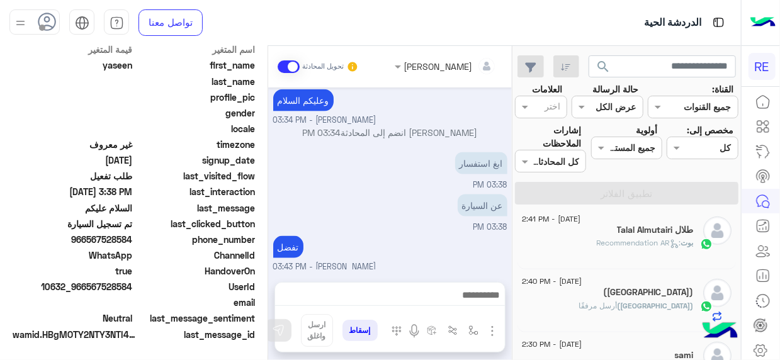
scroll to position [324, 0]
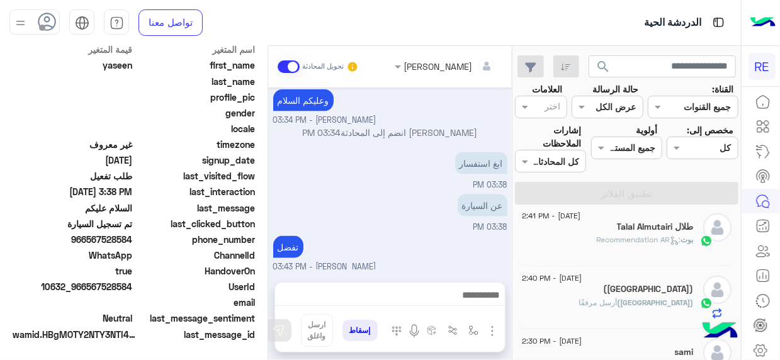
click at [406, 233] on div "تفضل Terhal Almodon - 03:43 PM" at bounding box center [390, 253] width 234 height 40
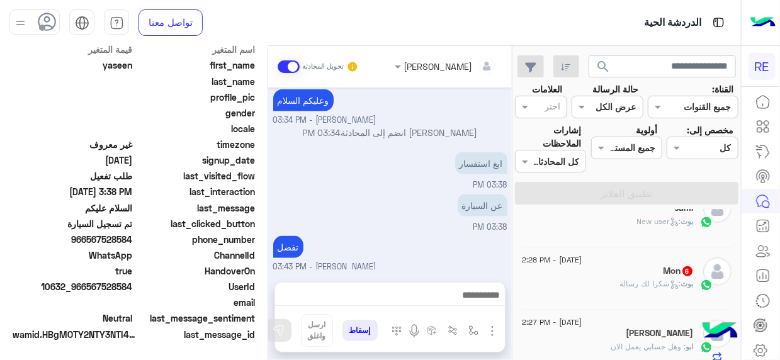
scroll to position [487, 0]
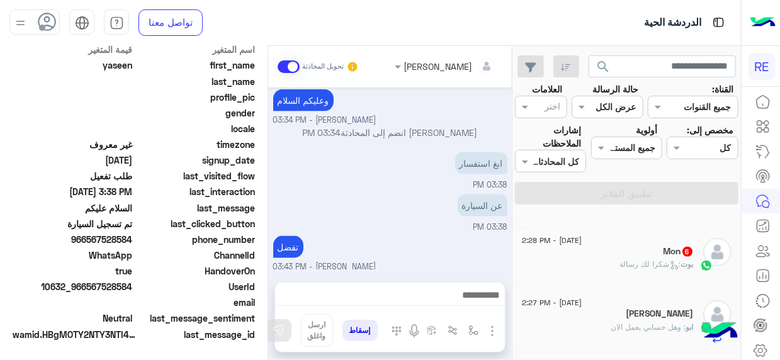
click at [655, 251] on div "Mon 6" at bounding box center [608, 252] width 172 height 13
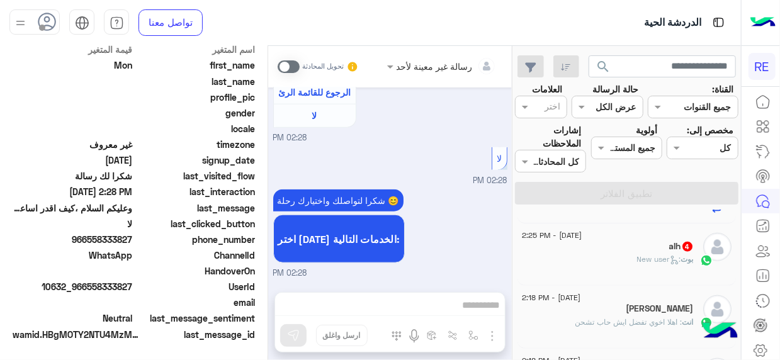
scroll to position [602, 0]
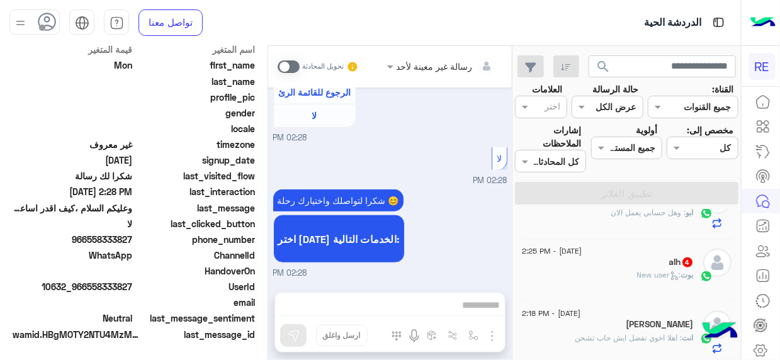
click at [660, 278] on div "بوت : New user" at bounding box center [608, 280] width 172 height 22
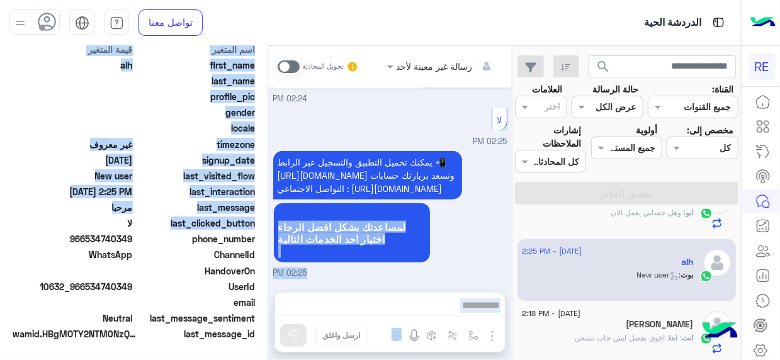
scroll to position [317, 0]
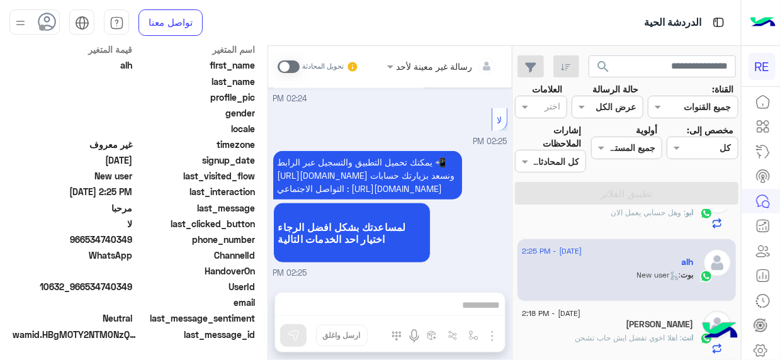
drag, startPoint x: 272, startPoint y: 263, endPoint x: 269, endPoint y: 248, distance: 15.3
click at [269, 248] on div "Aug 26, 2025 مرحبا 02:24 PM اهلًا بك في تطبيق رحلة 👋 Welcome to Rehla 👋 من فضلك…" at bounding box center [390, 184] width 244 height 192
click at [295, 66] on span at bounding box center [289, 66] width 22 height 13
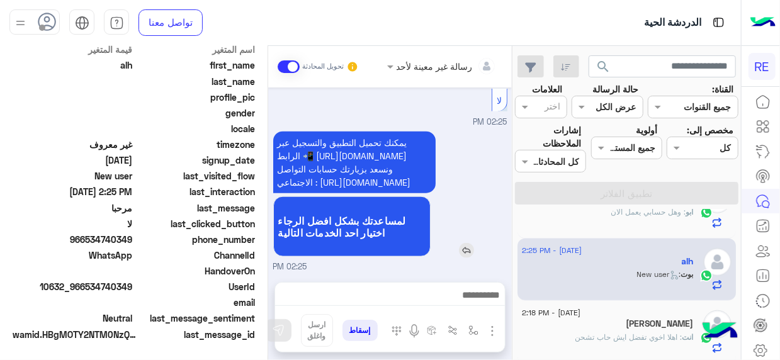
scroll to position [736, 0]
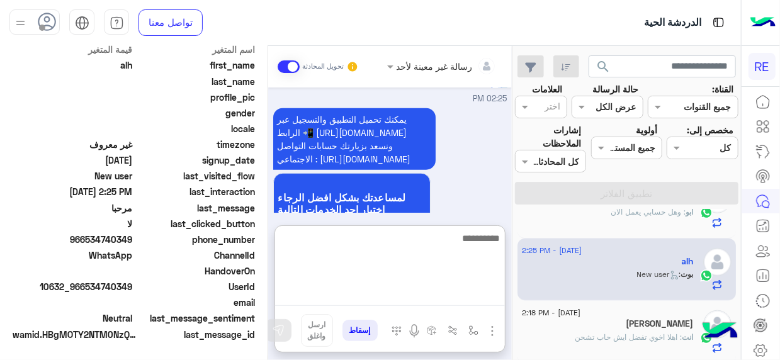
click at [472, 295] on textarea at bounding box center [390, 268] width 230 height 76
type textarea "**********"
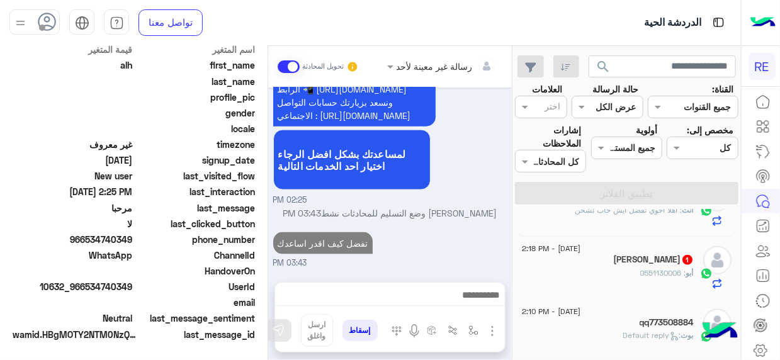
scroll to position [827, 0]
click at [628, 273] on div "أبو : 0551130006" at bounding box center [608, 279] width 172 height 22
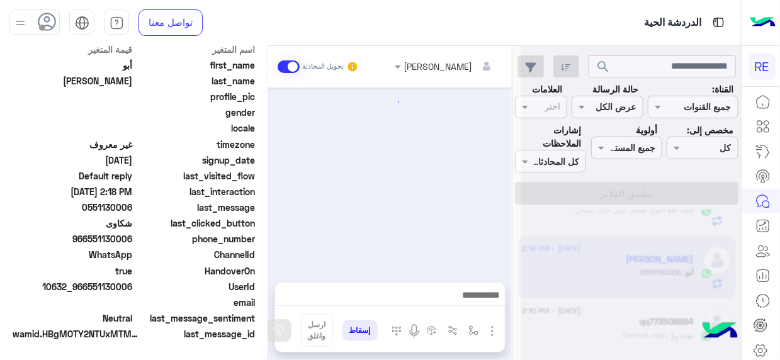
scroll to position [404, 0]
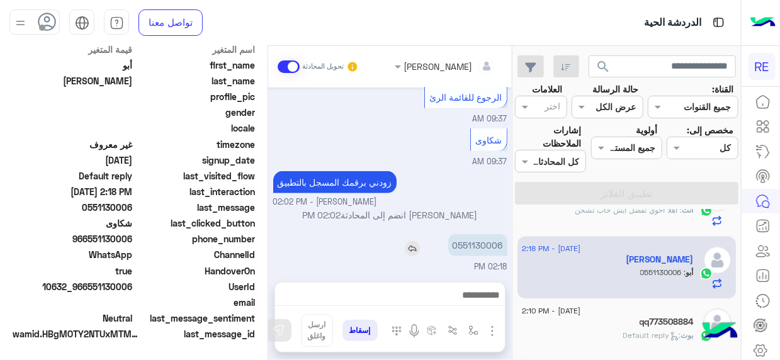
click at [480, 247] on p "0551130006" at bounding box center [477, 245] width 59 height 22
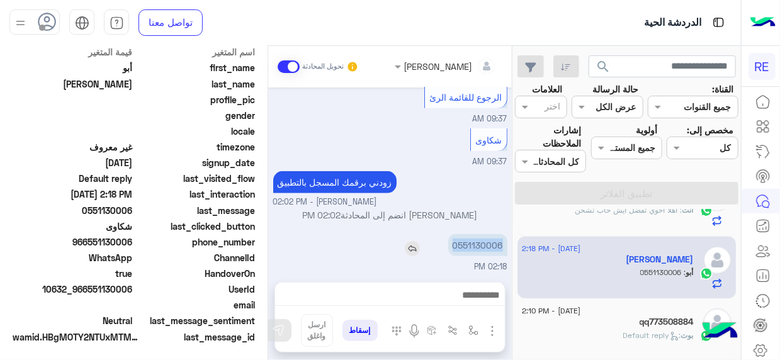
scroll to position [317, 0]
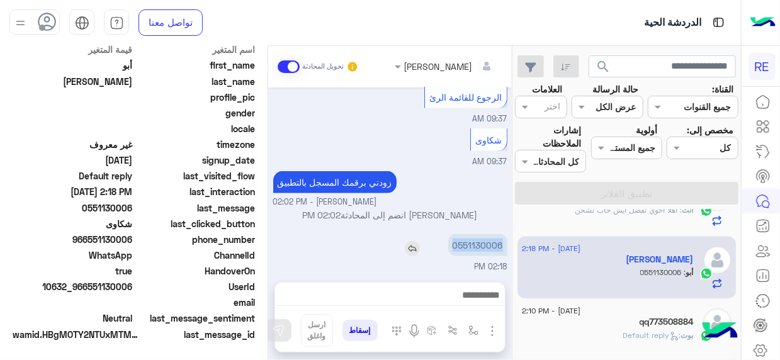
copy p "0551130006"
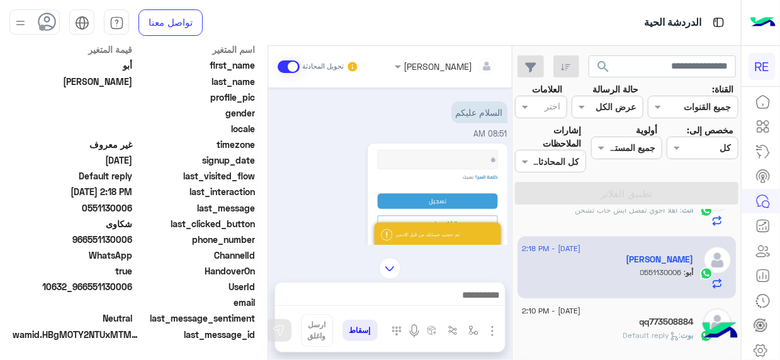
scroll to position [0, 0]
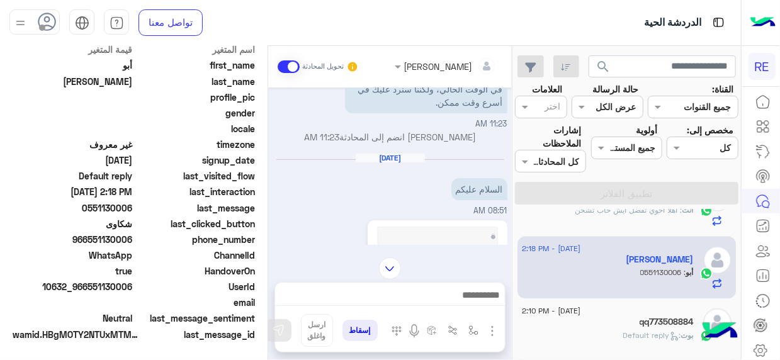
click at [396, 273] on img at bounding box center [390, 268] width 22 height 22
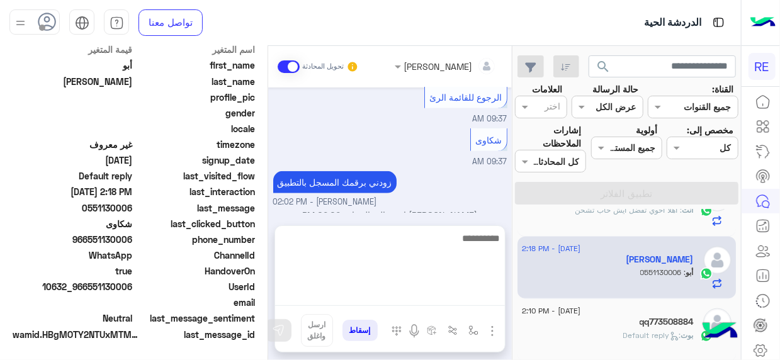
click at [475, 293] on textarea at bounding box center [390, 268] width 230 height 76
type textarea "**********"
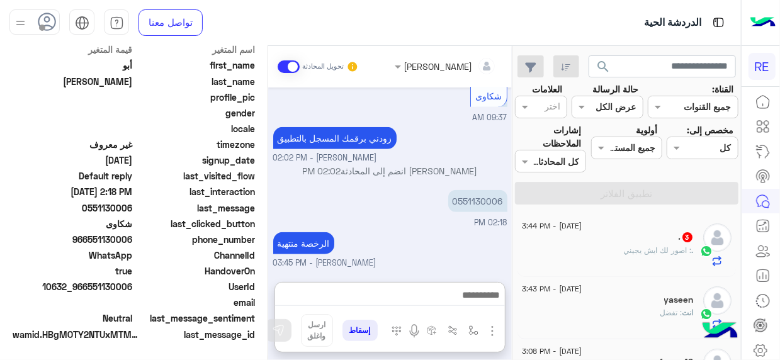
scroll to position [472, 0]
click at [636, 240] on div ". 3" at bounding box center [608, 238] width 172 height 13
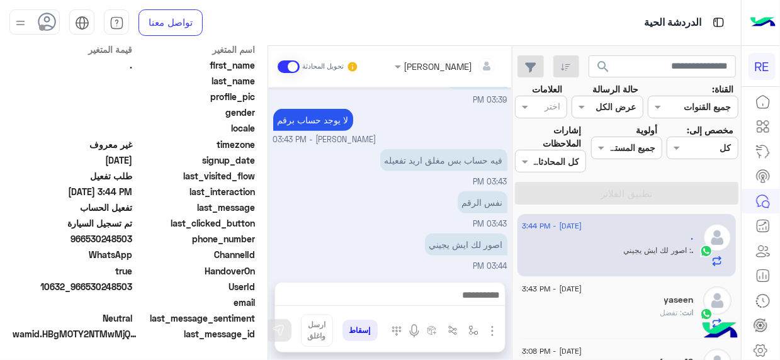
scroll to position [317, 0]
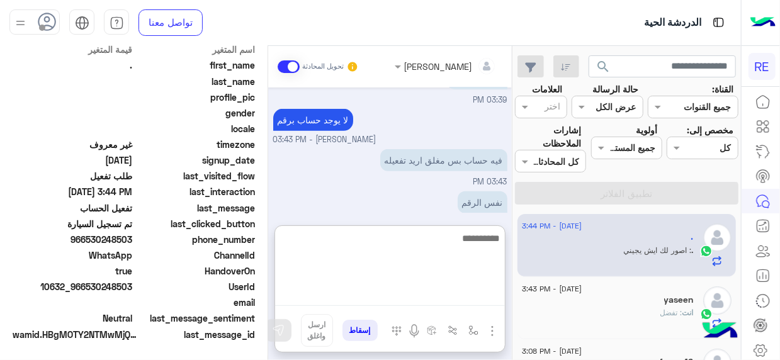
click at [487, 293] on textarea at bounding box center [390, 268] width 230 height 76
type textarea "****"
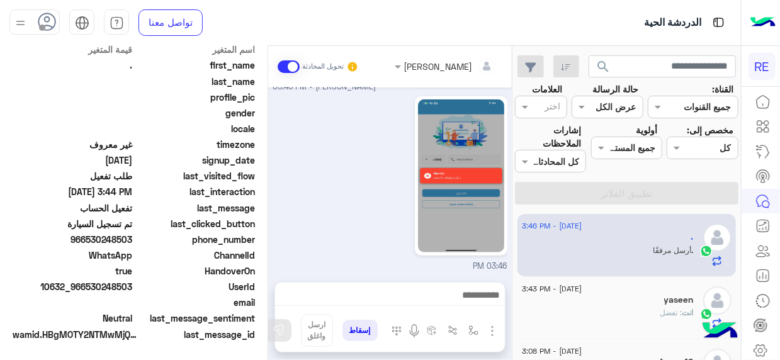
scroll to position [664, 0]
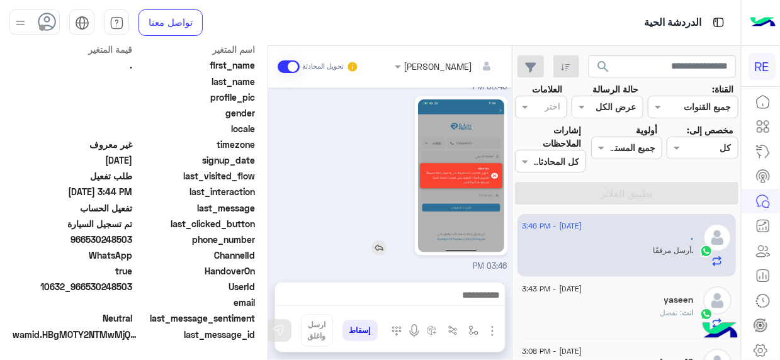
click at [472, 203] on img at bounding box center [461, 175] width 86 height 153
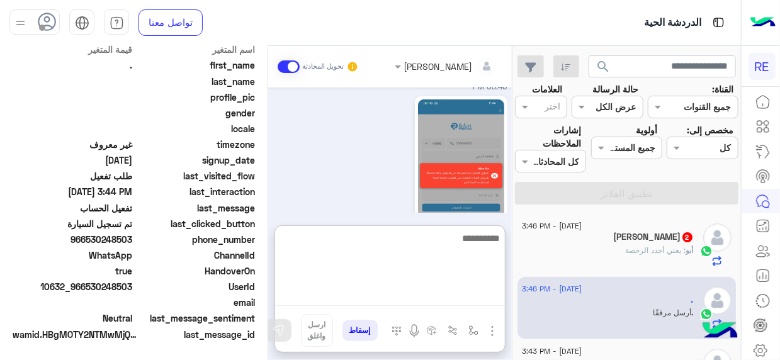
click at [476, 294] on textarea at bounding box center [390, 268] width 230 height 76
type textarea "**********"
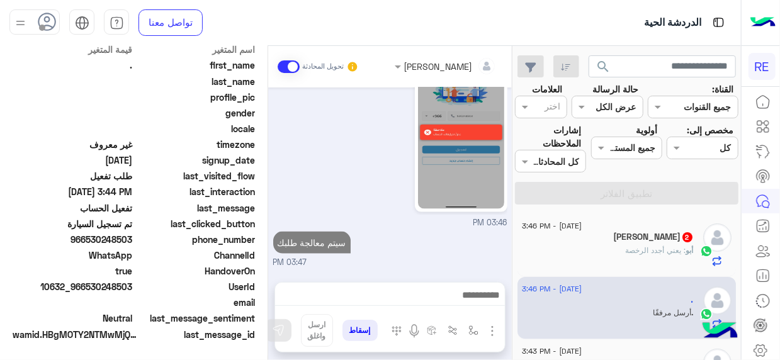
scroll to position [704, 0]
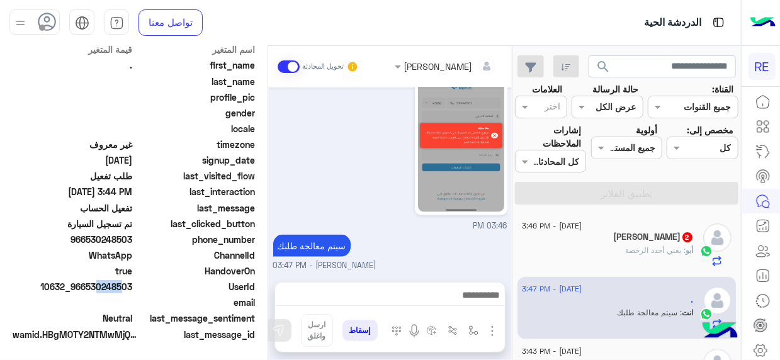
drag, startPoint x: 91, startPoint y: 286, endPoint x: 119, endPoint y: 286, distance: 27.7
click at [119, 286] on span "10632_966530248503" at bounding box center [73, 286] width 120 height 13
drag, startPoint x: 88, startPoint y: 283, endPoint x: 133, endPoint y: 283, distance: 44.7
click at [133, 283] on span "10632_966530248503" at bounding box center [73, 286] width 120 height 13
copy span "530248503"
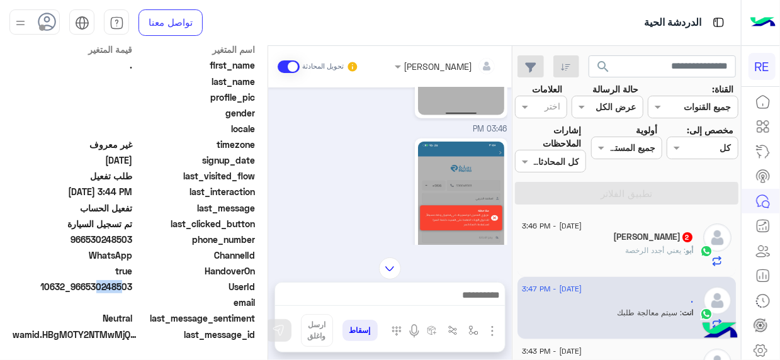
scroll to position [613, 0]
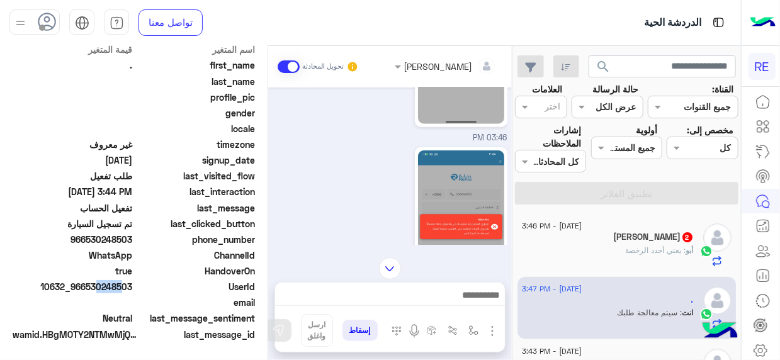
click at [451, 222] on img at bounding box center [461, 226] width 86 height 153
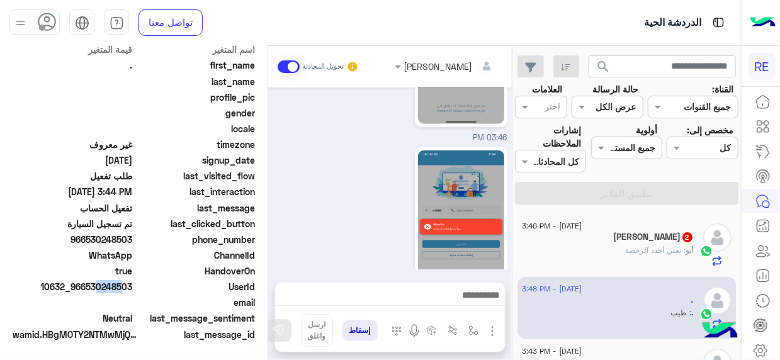
scroll to position [745, 0]
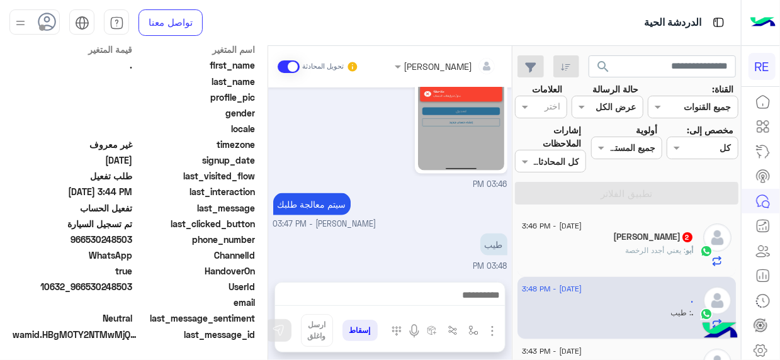
click at [589, 234] on div "أبو عبدالرحمن 2" at bounding box center [608, 238] width 172 height 13
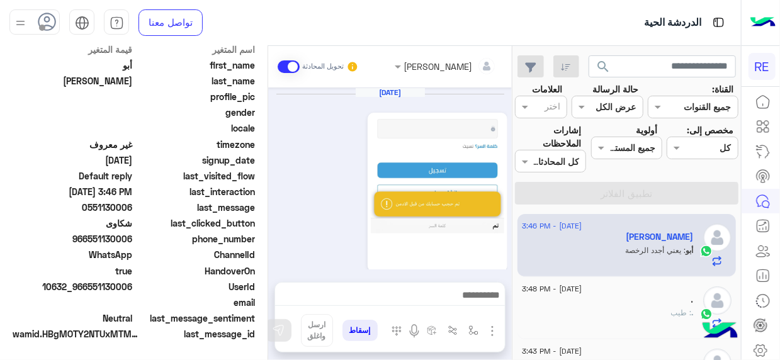
scroll to position [386, 0]
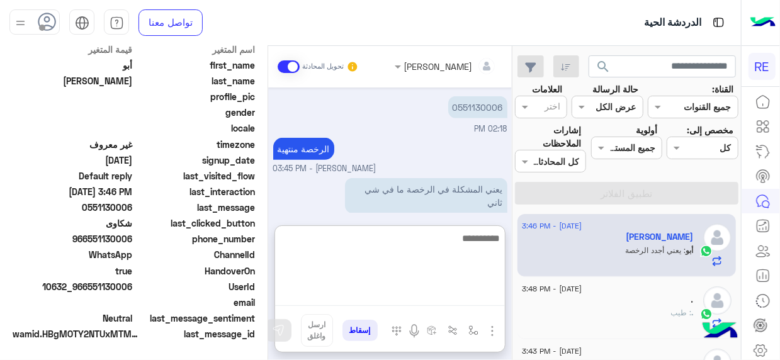
click at [473, 297] on textarea at bounding box center [390, 268] width 230 height 76
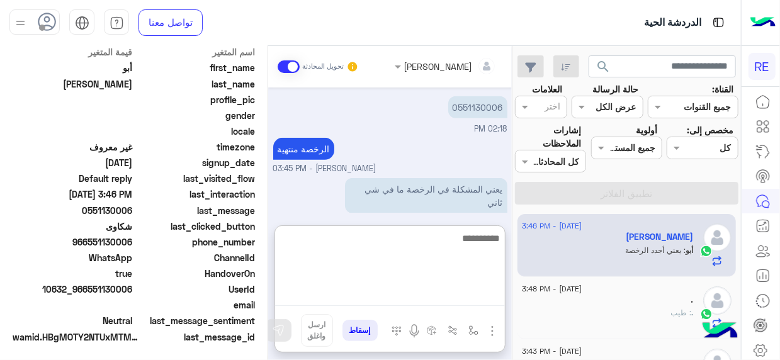
scroll to position [317, 0]
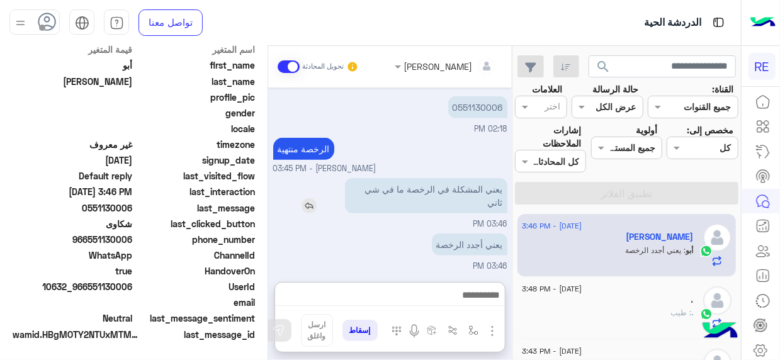
click at [416, 206] on p "‏يعني المشكلة في الرخصة ما في شي ثاني" at bounding box center [426, 195] width 162 height 35
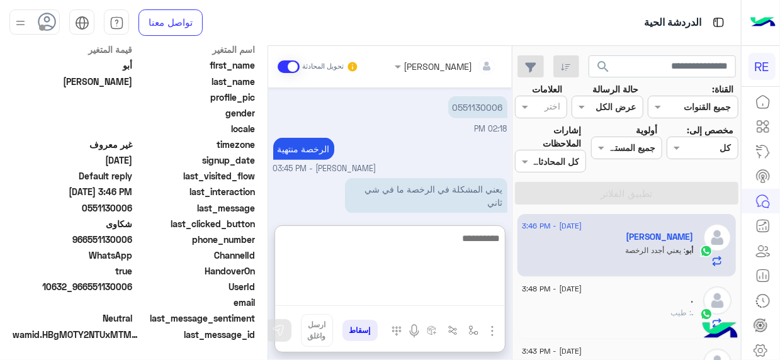
click at [488, 301] on textarea at bounding box center [390, 268] width 230 height 76
type textarea "****"
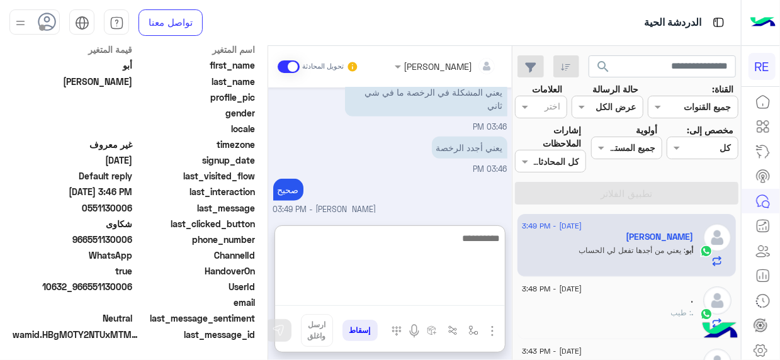
scroll to position [524, 0]
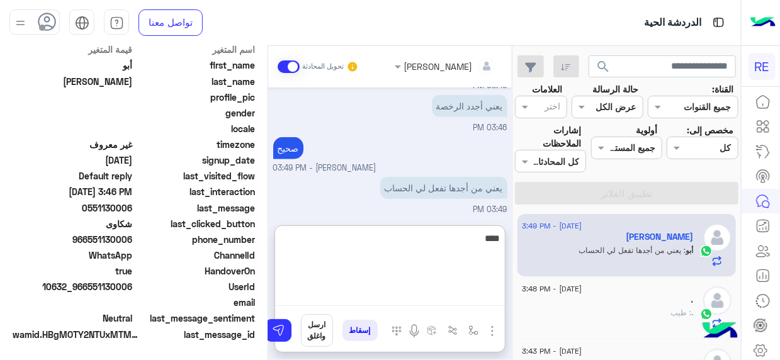
type textarea "****"
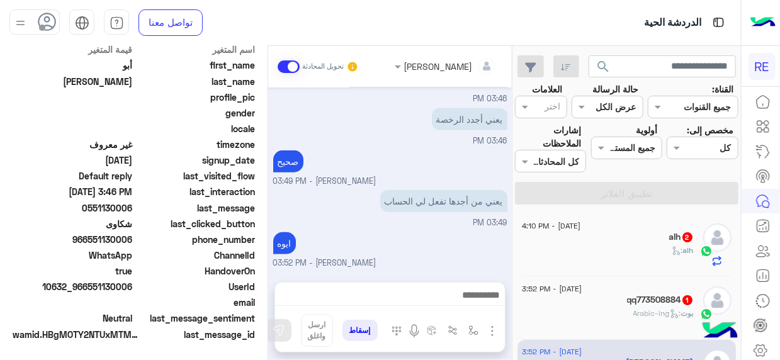
scroll to position [508, 0]
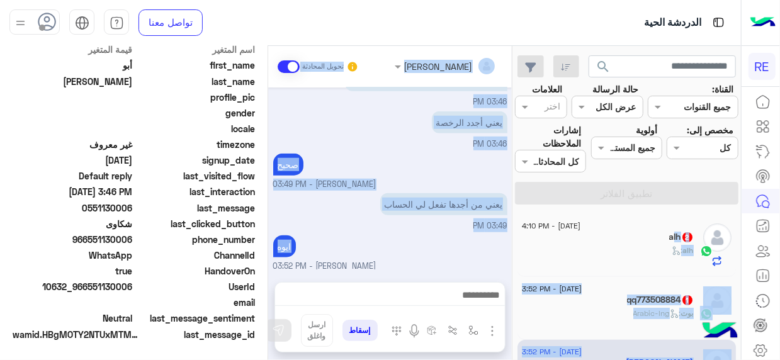
drag, startPoint x: 512, startPoint y: 215, endPoint x: 513, endPoint y: 235, distance: 20.2
click at [513, 235] on mat-drawer-container "search القناة: القناه جميع القنوات حالة الرسالة القناه عرض الكل العلامات اختر م…" at bounding box center [370, 205] width 741 height 319
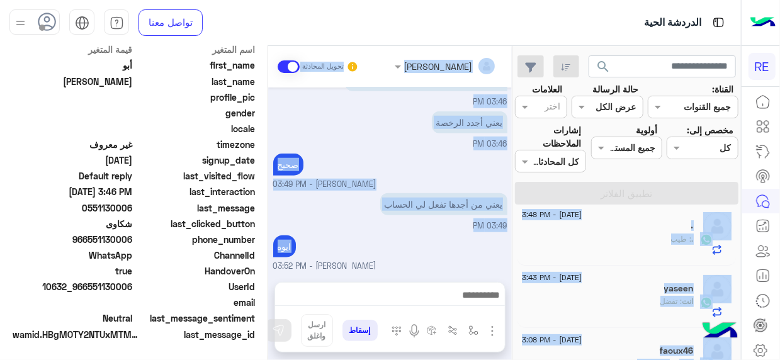
scroll to position [0, 0]
